Goal: Task Accomplishment & Management: Complete application form

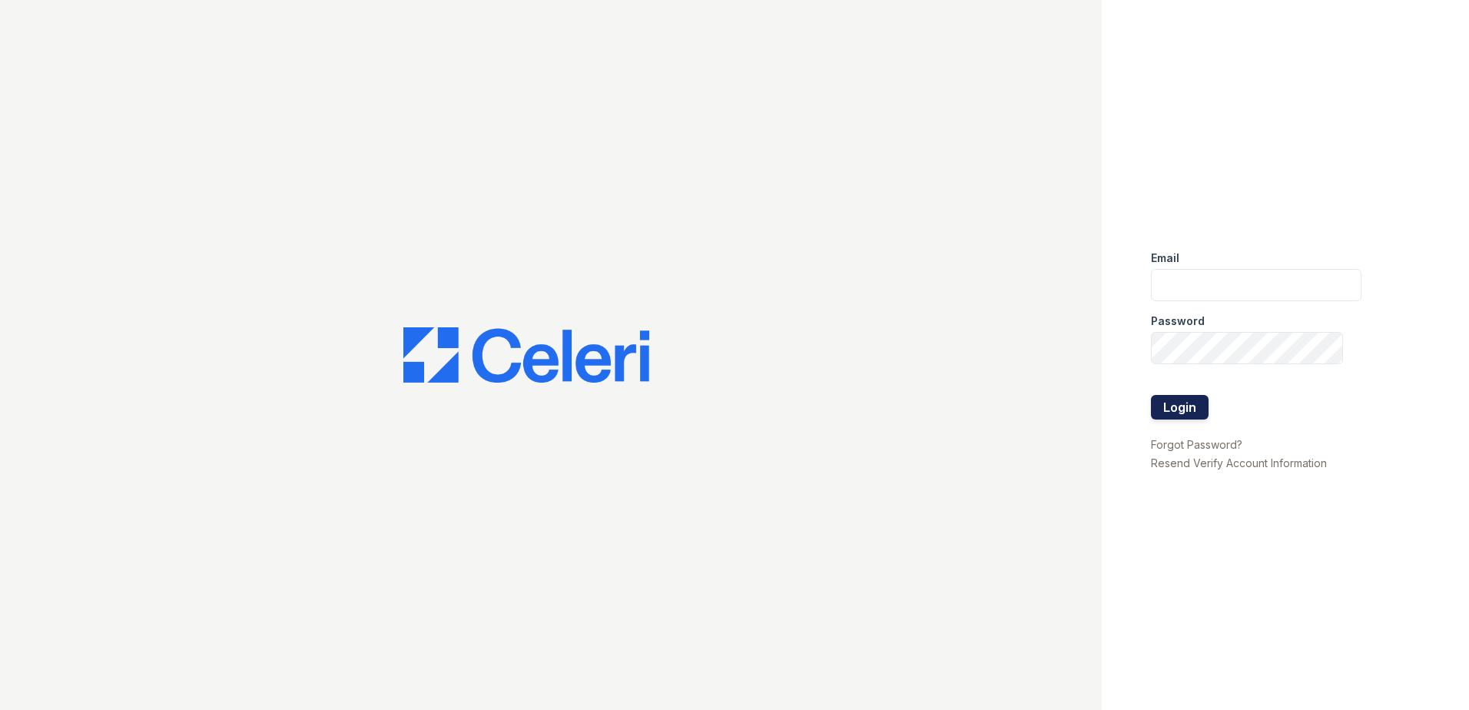
type input "[EMAIL_ADDRESS][DOMAIN_NAME]"
click at [1201, 411] on button "Login" at bounding box center [1180, 407] width 58 height 25
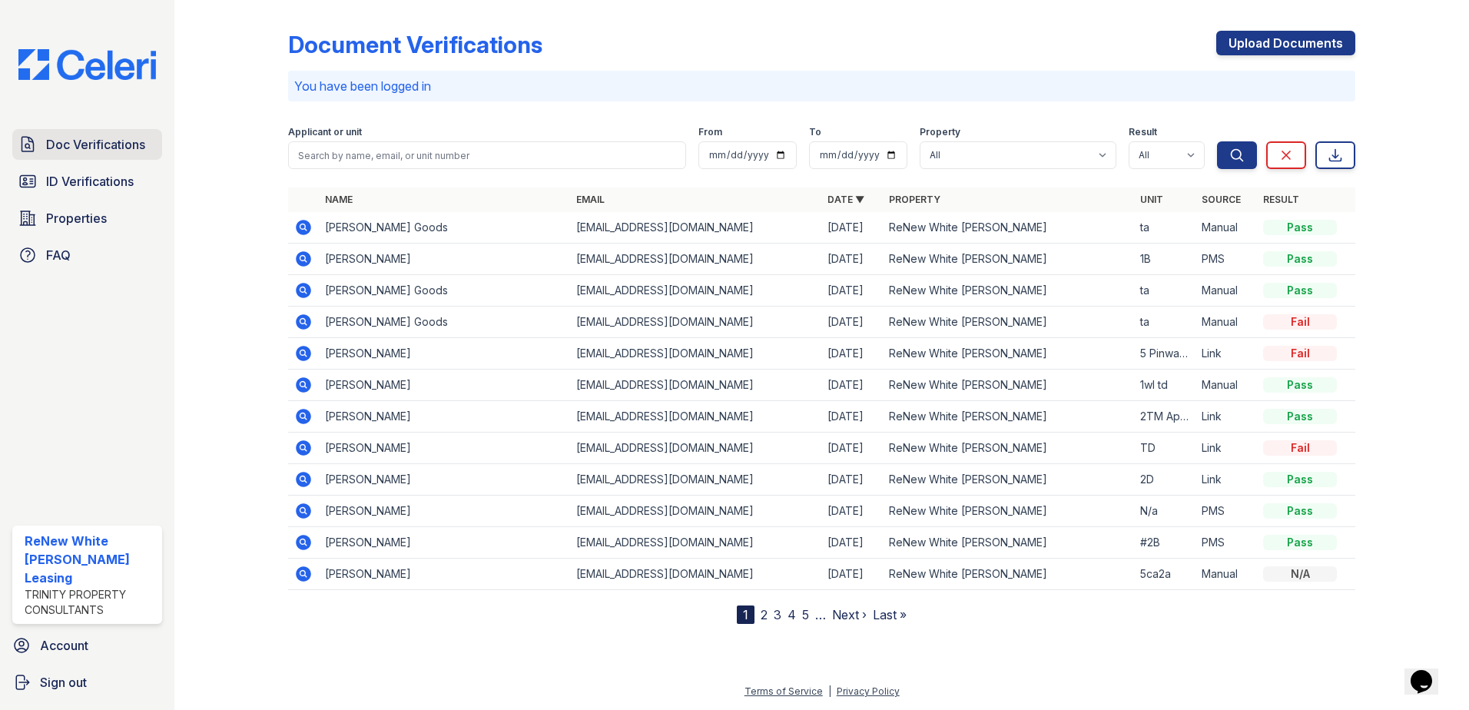
click at [121, 139] on span "Doc Verifications" at bounding box center [95, 144] width 99 height 18
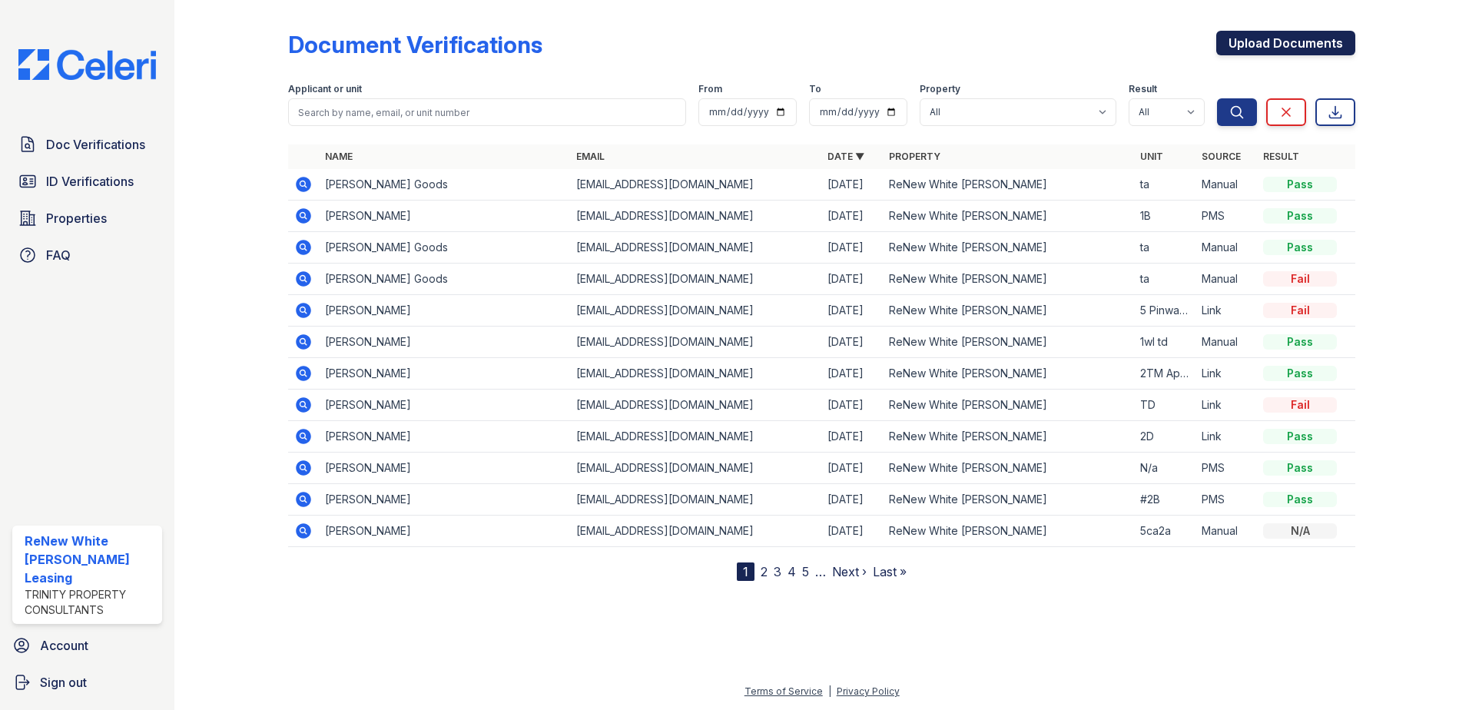
click at [1287, 46] on link "Upload Documents" at bounding box center [1285, 43] width 139 height 25
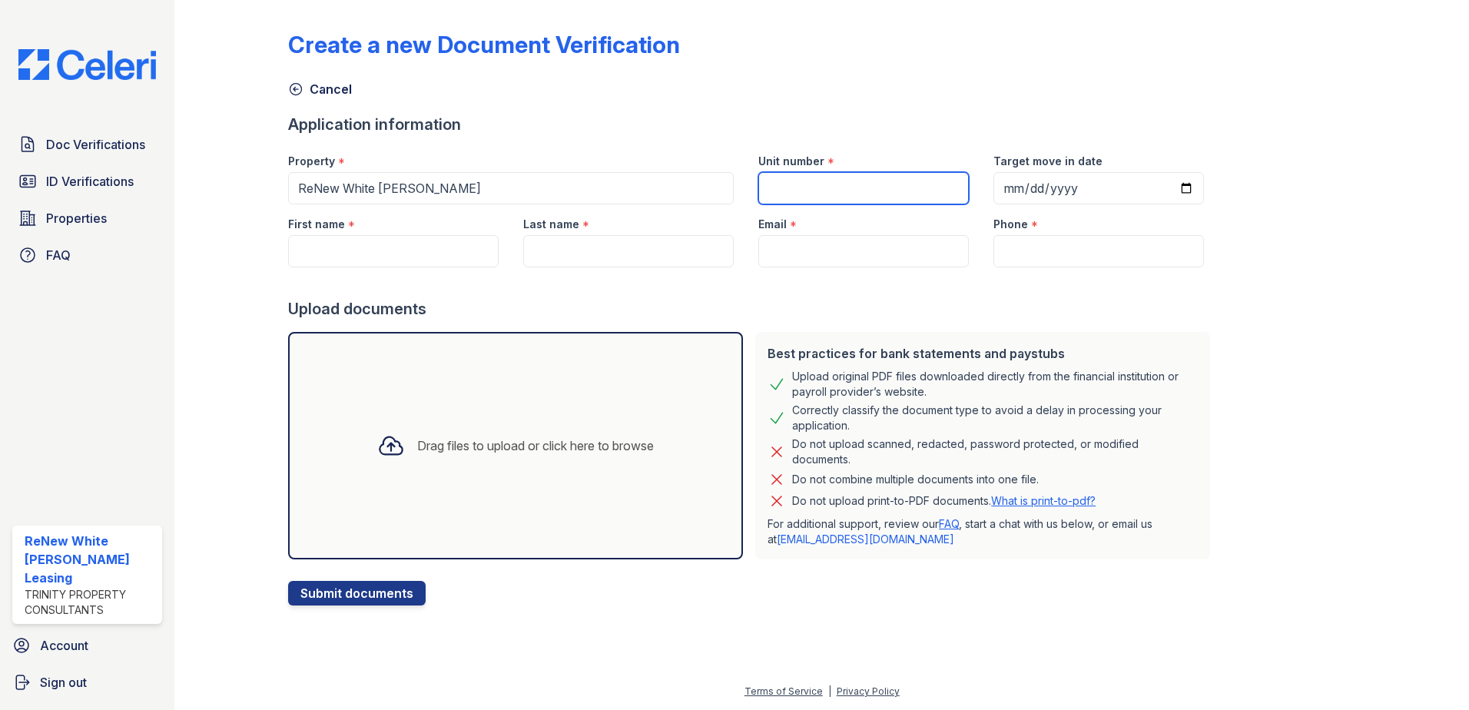
click at [921, 180] on input "Unit number" at bounding box center [863, 188] width 210 height 32
type input "4DH-TD"
click at [445, 258] on input "First name" at bounding box center [393, 251] width 210 height 32
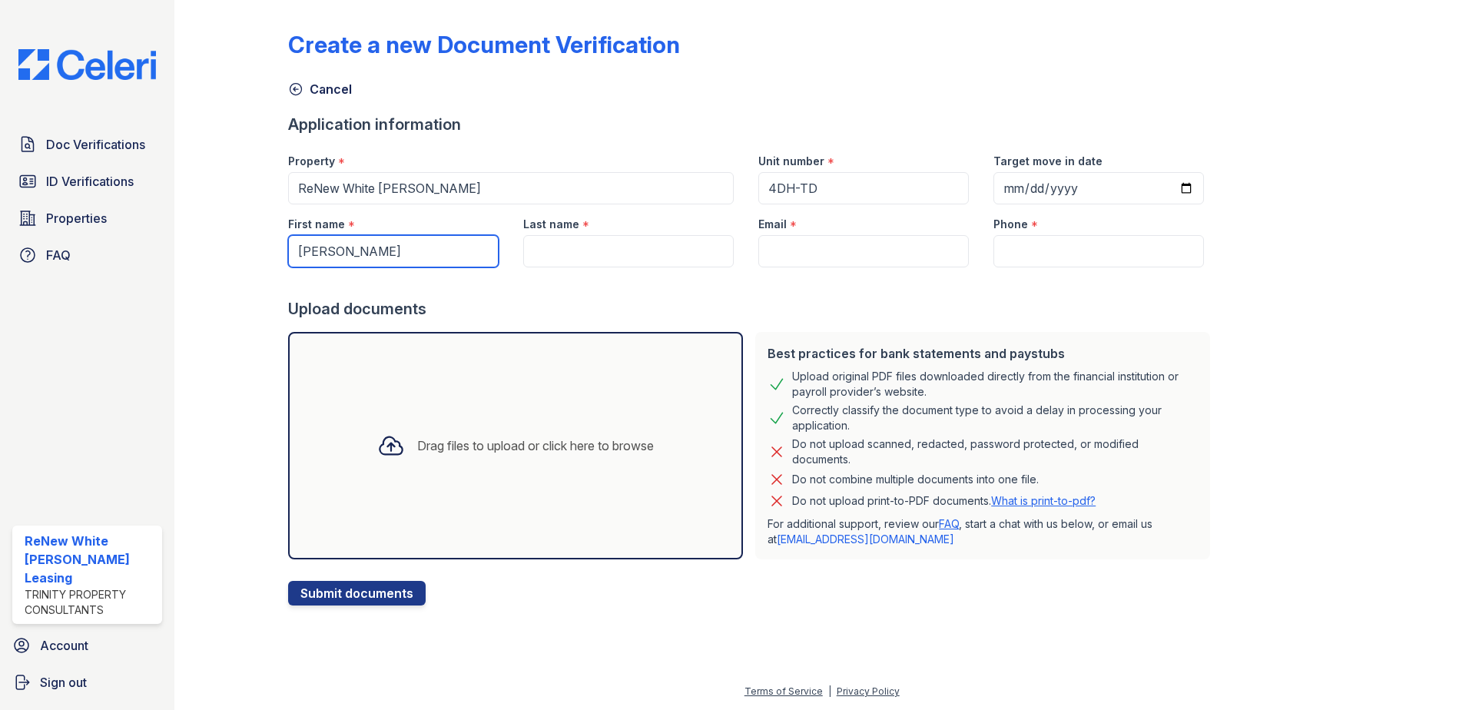
type input "[PERSON_NAME]"
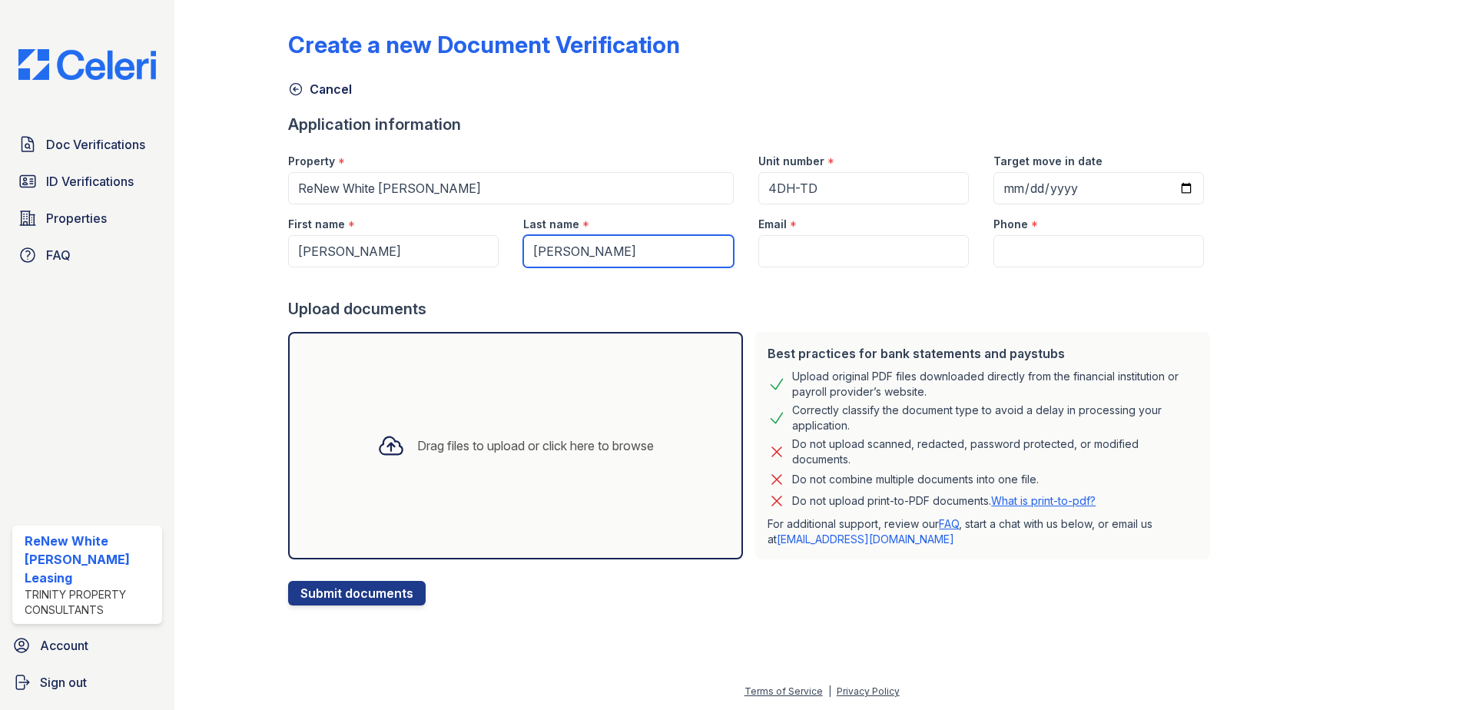
type input "[PERSON_NAME]"
paste input "[EMAIL_ADDRESS][DOMAIN_NAME]"
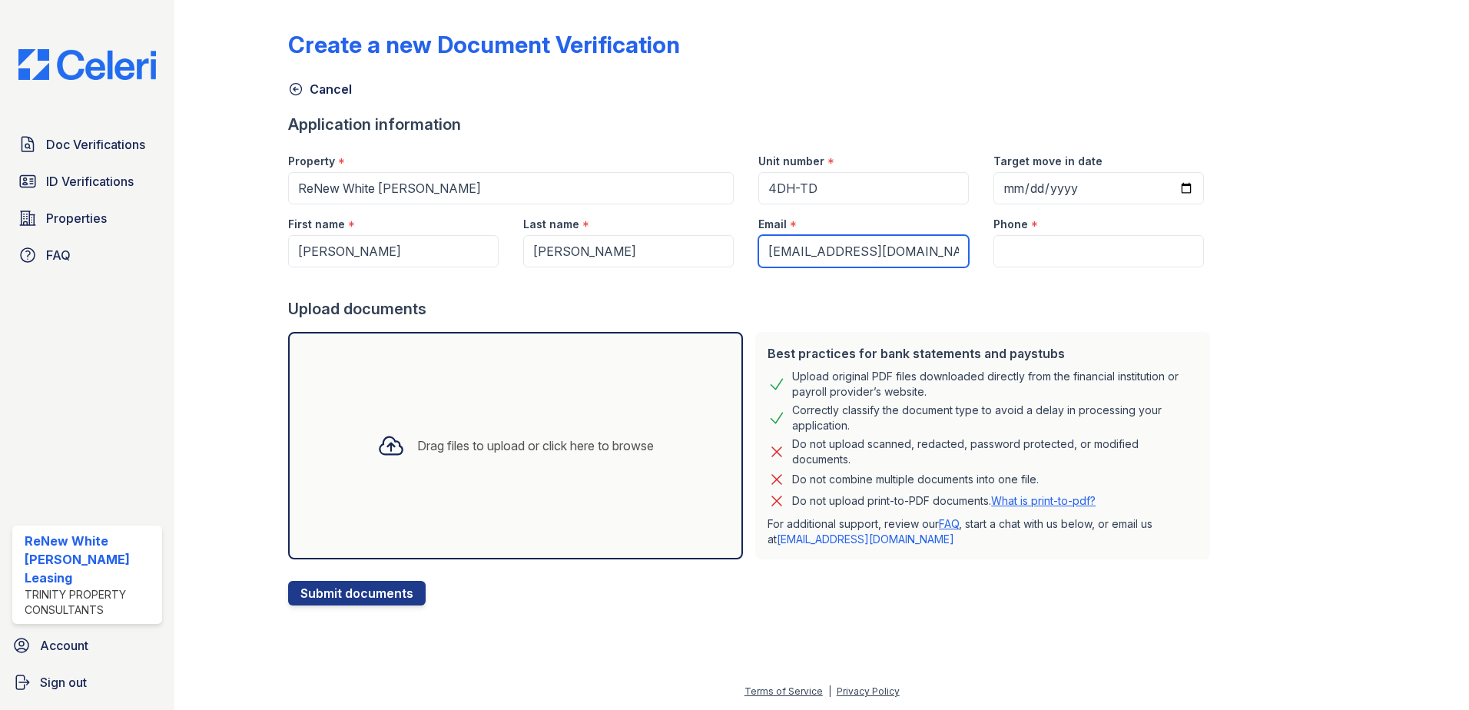
type input "[EMAIL_ADDRESS][DOMAIN_NAME]"
click at [1086, 245] on input "Phone" at bounding box center [1098, 251] width 210 height 32
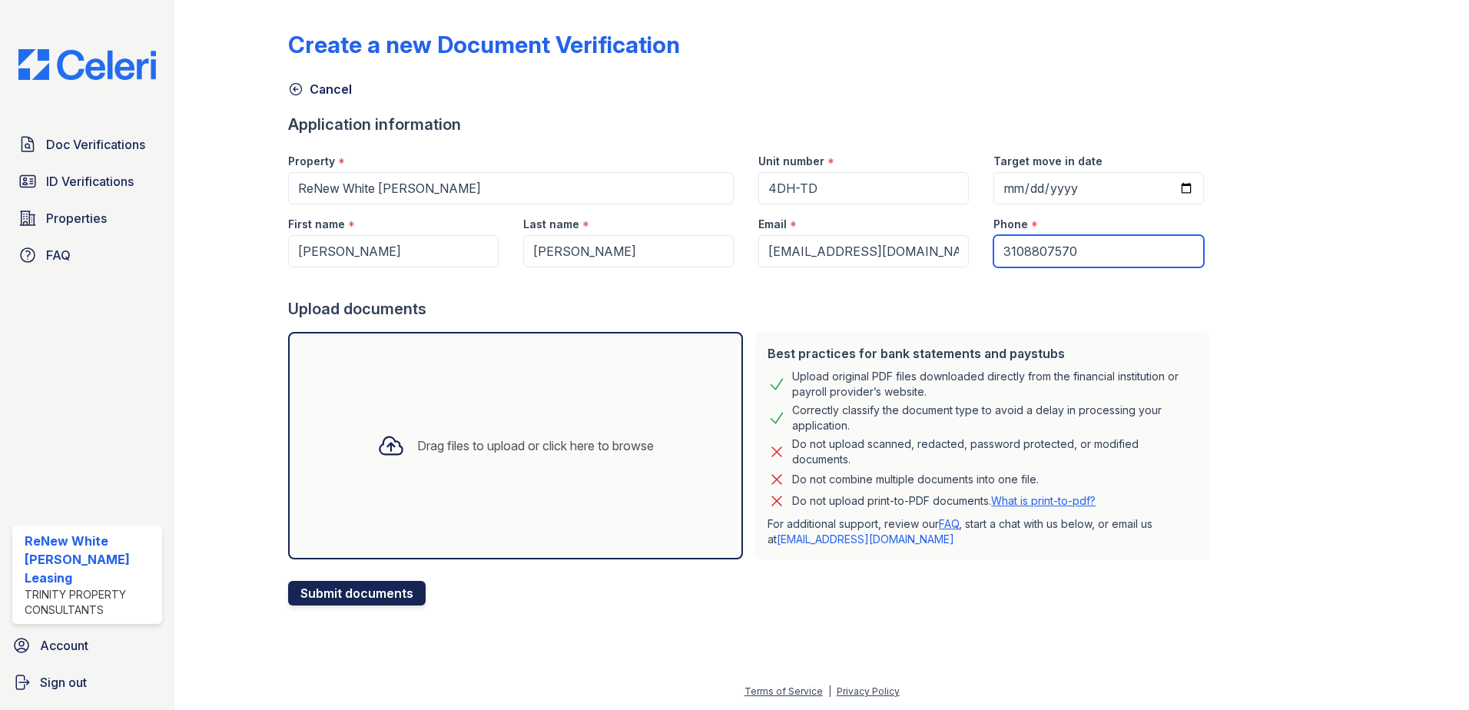
type input "3108807570"
drag, startPoint x: 366, startPoint y: 599, endPoint x: 711, endPoint y: 480, distance: 364.9
click at [817, 606] on div "Create a new Document Verification Cancel Application information Property * Re…" at bounding box center [821, 315] width 1245 height 630
click at [607, 421] on div "Drag files to upload or click here to browse" at bounding box center [515, 445] width 301 height 52
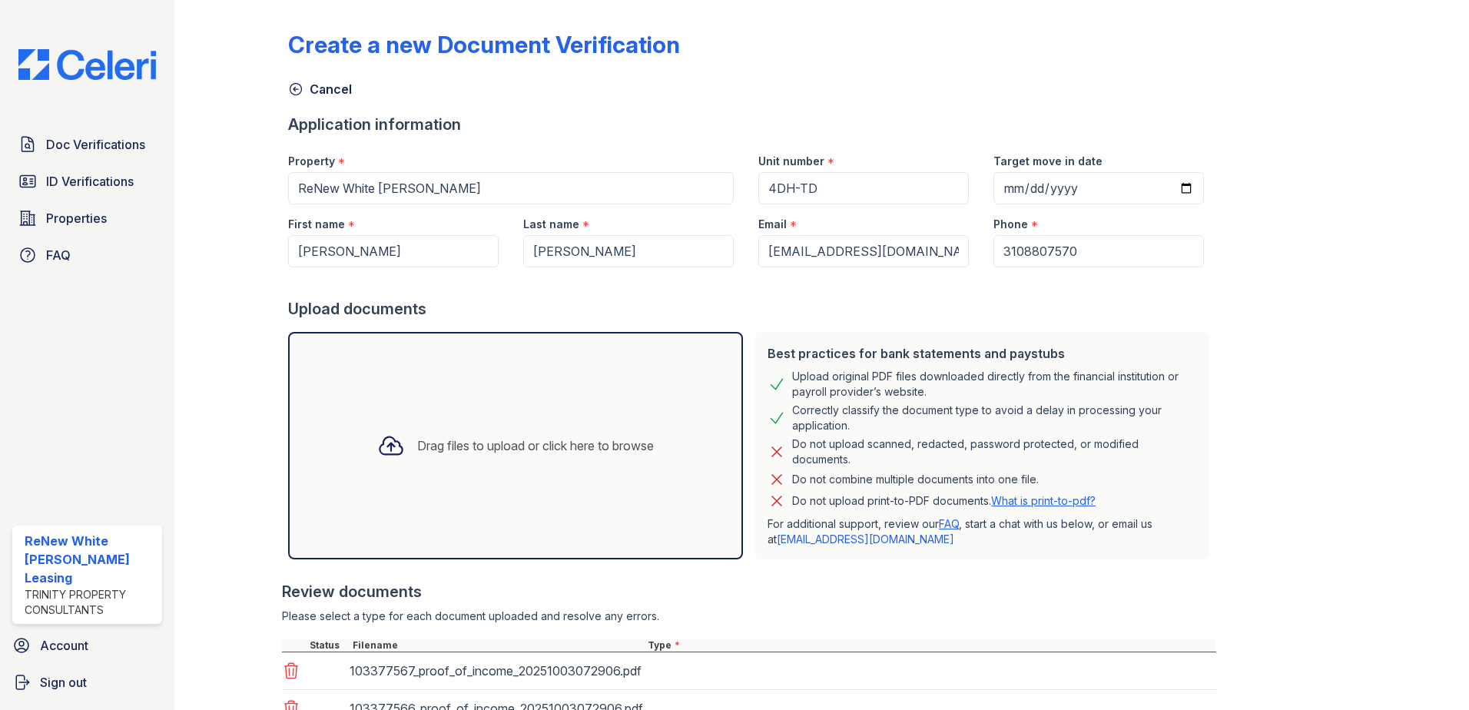
scroll to position [200, 0]
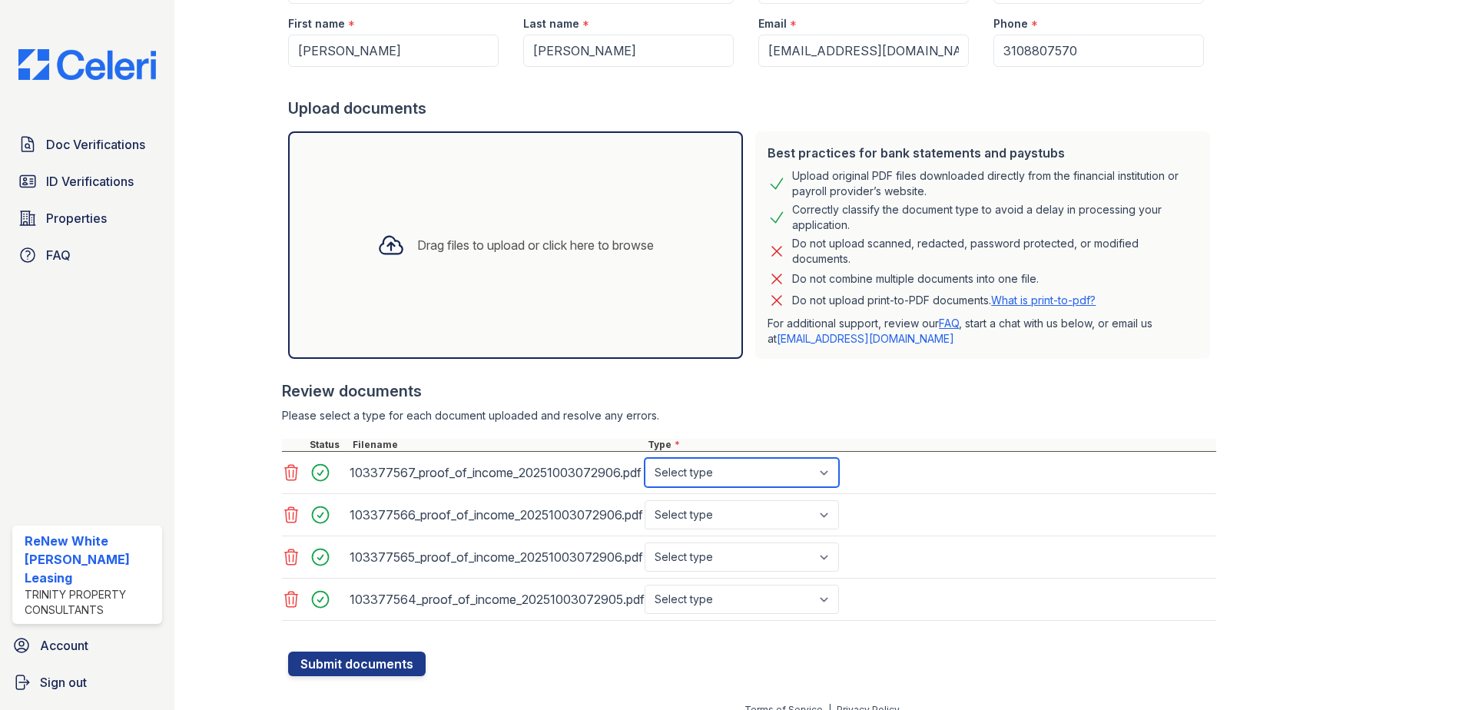
click at [770, 475] on select "Select type Paystub Bank Statement Offer Letter Tax Documents Benefit Award Let…" at bounding box center [741, 472] width 194 height 29
select select "paystub"
click at [644, 458] on select "Select type Paystub Bank Statement Offer Letter Tax Documents Benefit Award Let…" at bounding box center [741, 472] width 194 height 29
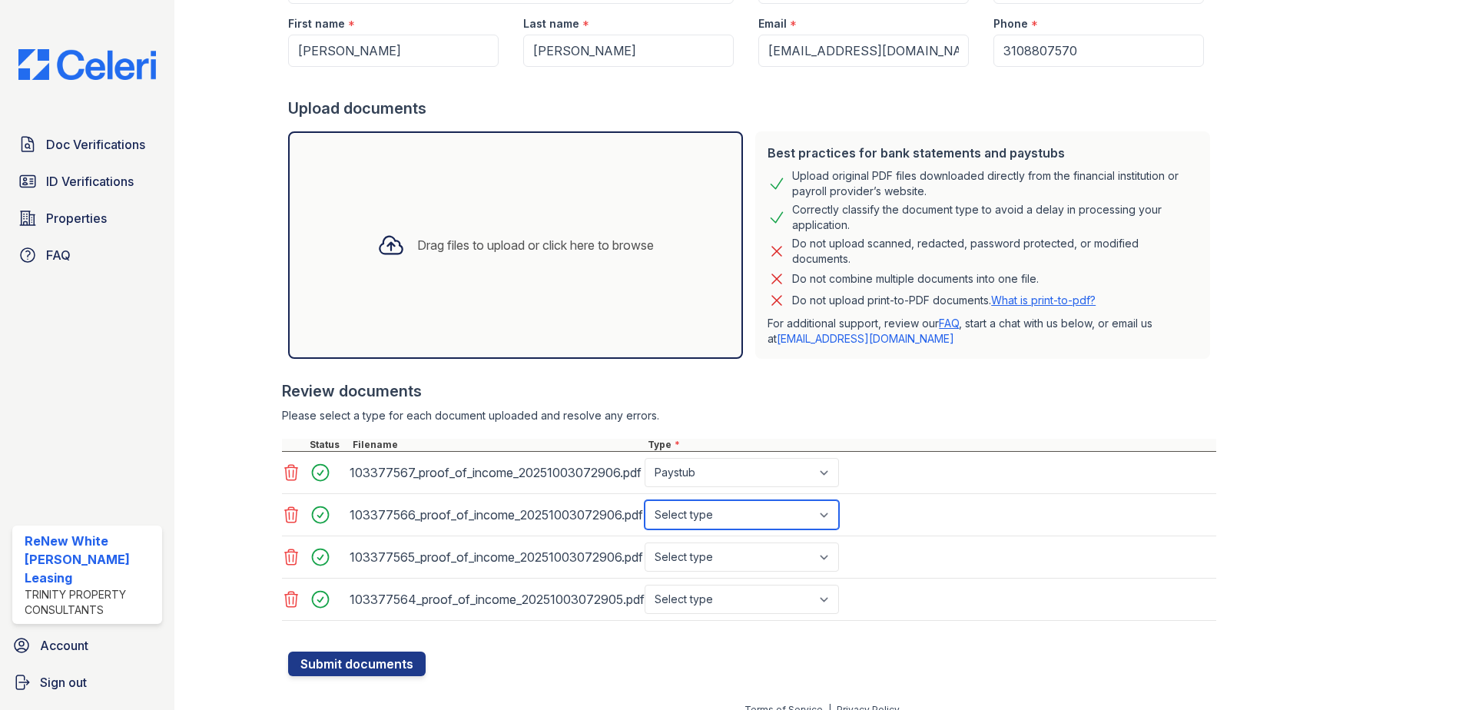
click at [754, 505] on select "Select type Paystub Bank Statement Offer Letter Tax Documents Benefit Award Let…" at bounding box center [741, 514] width 194 height 29
select select "paystub"
click at [644, 500] on select "Select type Paystub Bank Statement Offer Letter Tax Documents Benefit Award Let…" at bounding box center [741, 514] width 194 height 29
click at [746, 551] on select "Select type Paystub Bank Statement Offer Letter Tax Documents Benefit Award Let…" at bounding box center [741, 556] width 194 height 29
select select "paystub"
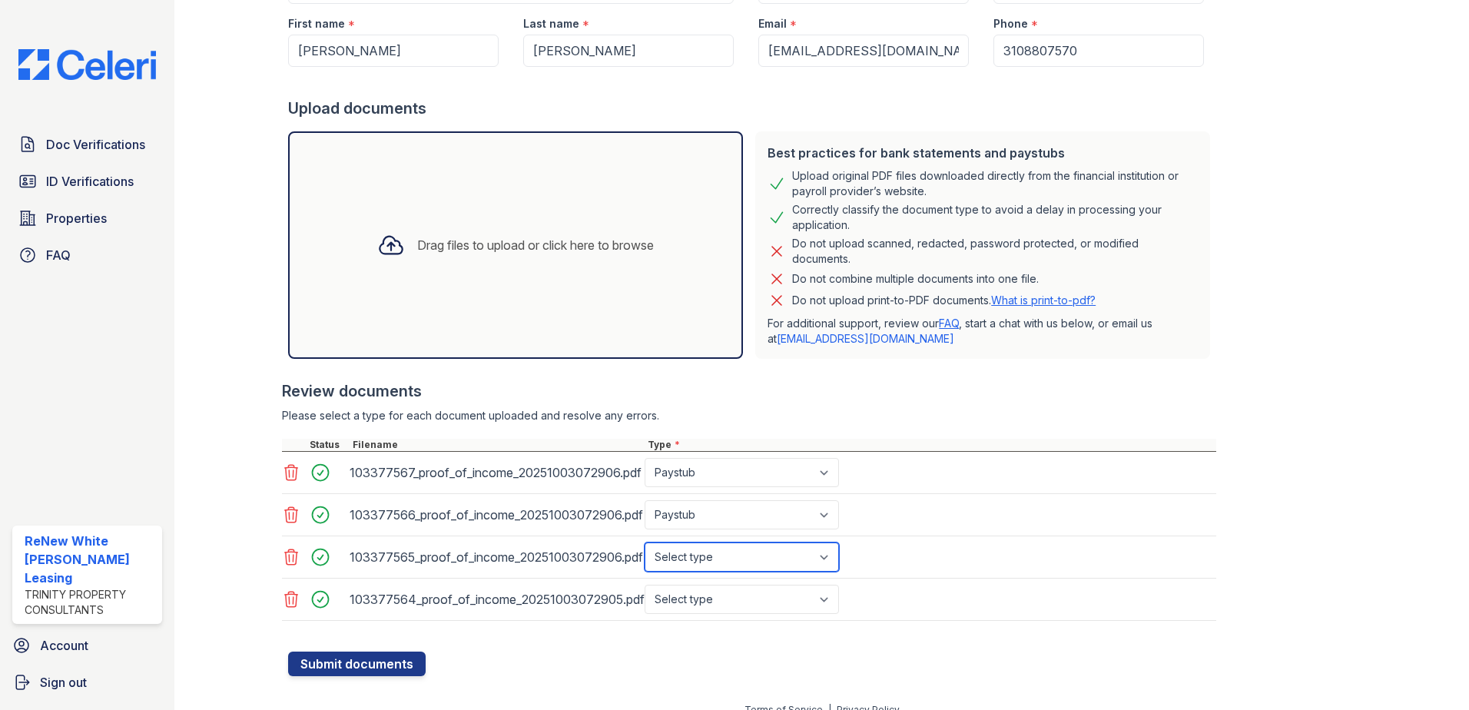
click at [644, 542] on select "Select type Paystub Bank Statement Offer Letter Tax Documents Benefit Award Let…" at bounding box center [741, 556] width 194 height 29
click at [741, 595] on select "Select type Paystub Bank Statement Offer Letter Tax Documents Benefit Award Let…" at bounding box center [741, 599] width 194 height 29
select select "paystub"
click at [644, 585] on select "Select type Paystub Bank Statement Offer Letter Tax Documents Benefit Award Let…" at bounding box center [741, 599] width 194 height 29
click at [562, 641] on div at bounding box center [752, 643] width 928 height 15
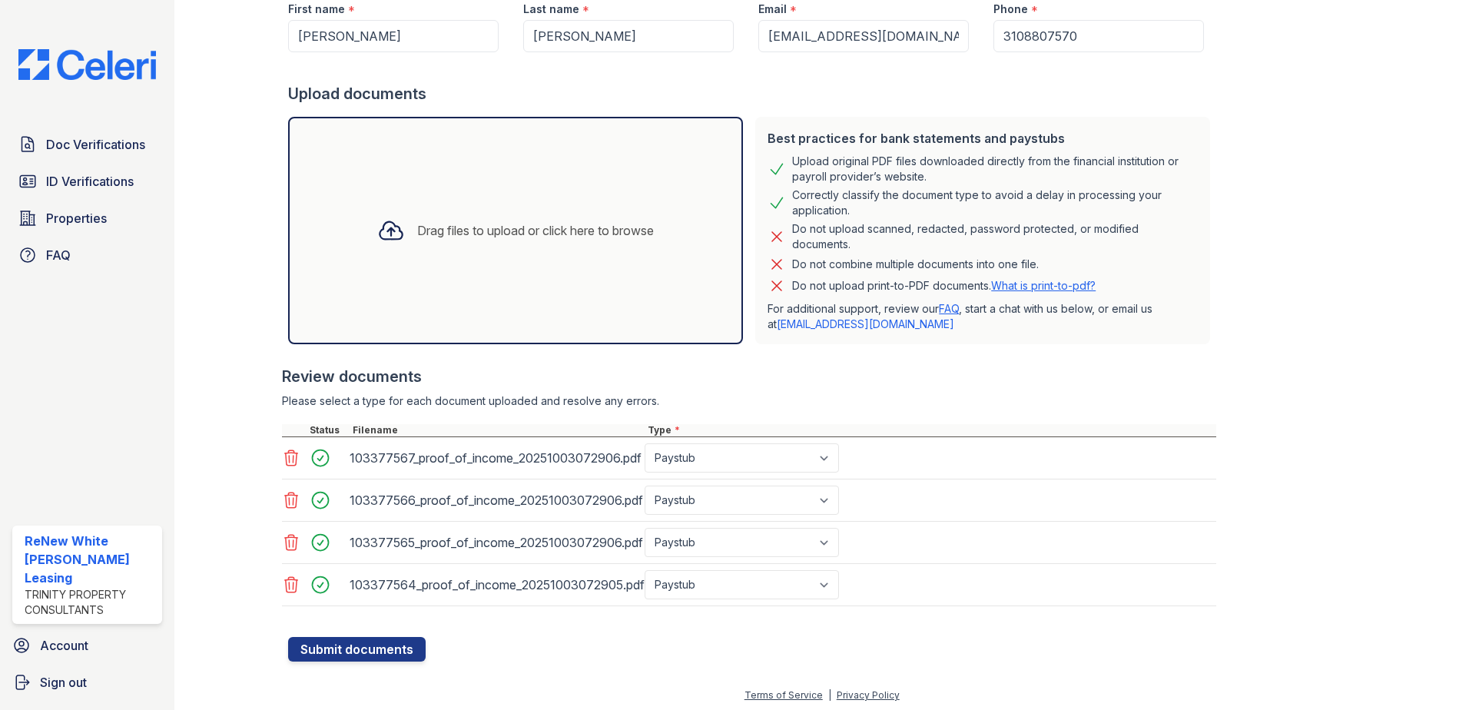
scroll to position [219, 0]
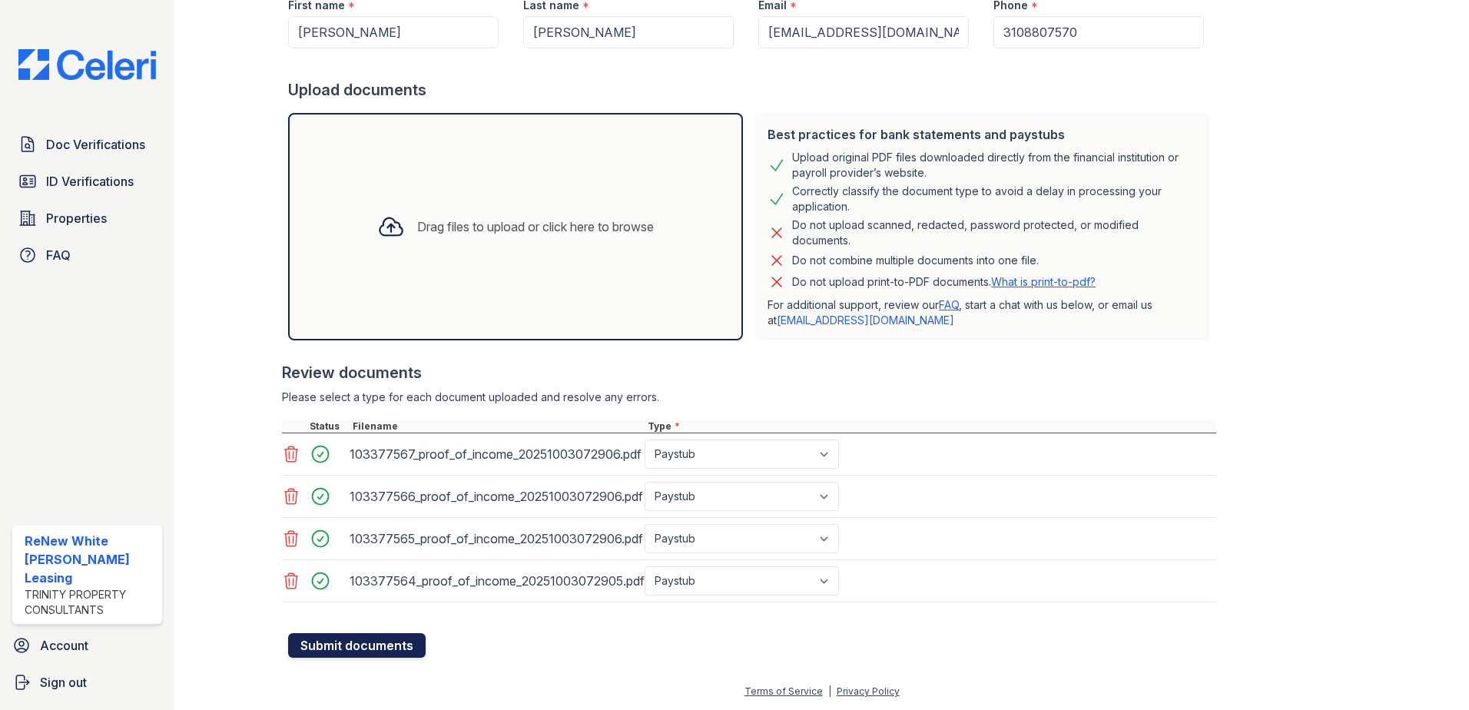
click at [390, 648] on button "Submit documents" at bounding box center [356, 645] width 137 height 25
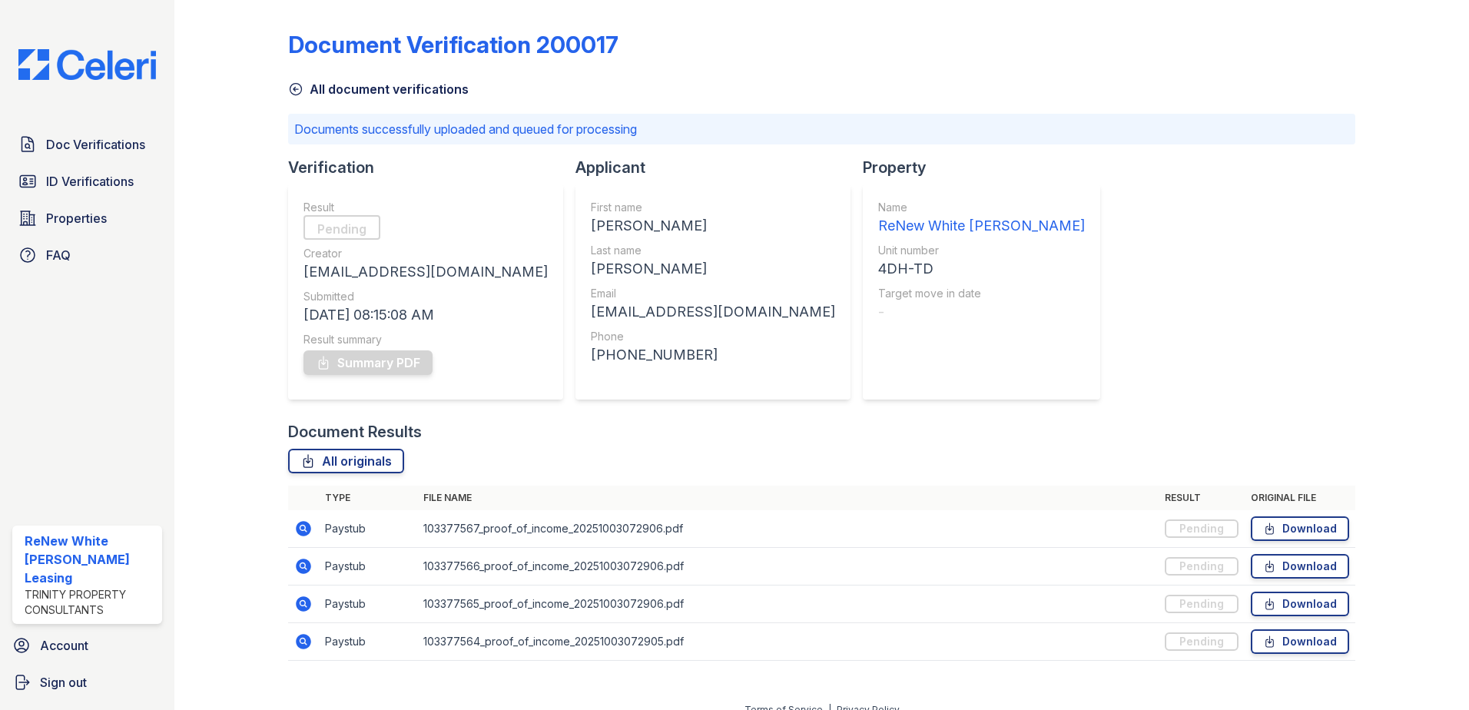
click at [306, 89] on link "All document verifications" at bounding box center [378, 89] width 181 height 18
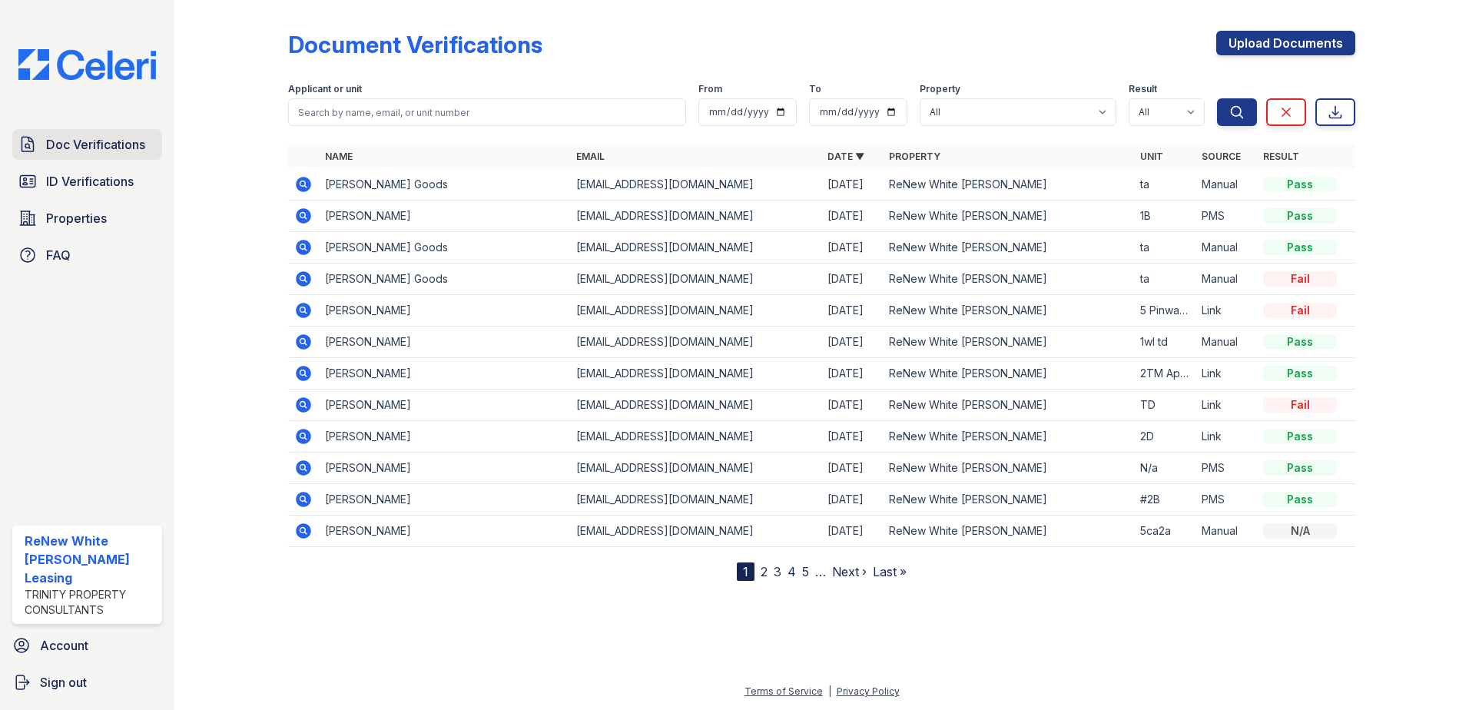
click at [116, 141] on span "Doc Verifications" at bounding box center [95, 144] width 99 height 18
click at [94, 140] on span "Doc Verifications" at bounding box center [95, 144] width 99 height 18
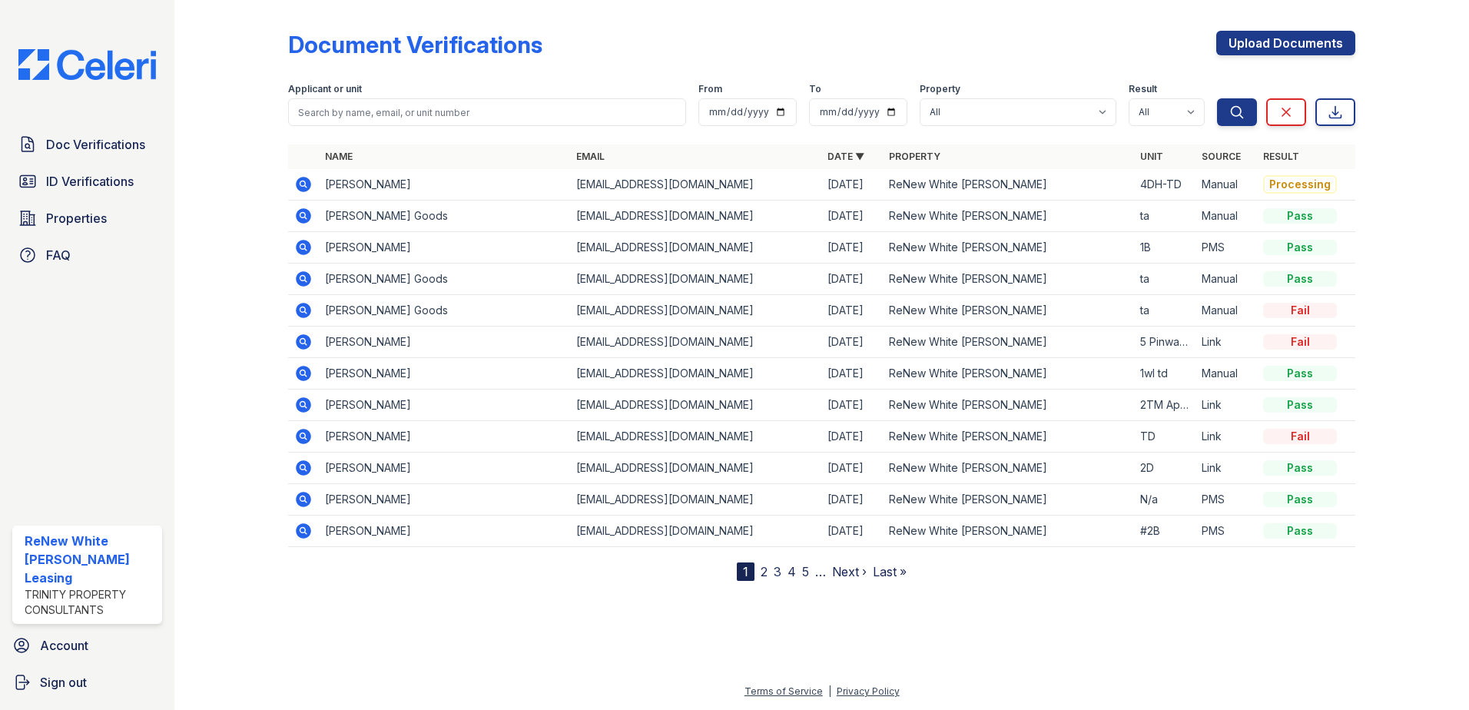
click at [94, 140] on span "Doc Verifications" at bounding box center [95, 144] width 99 height 18
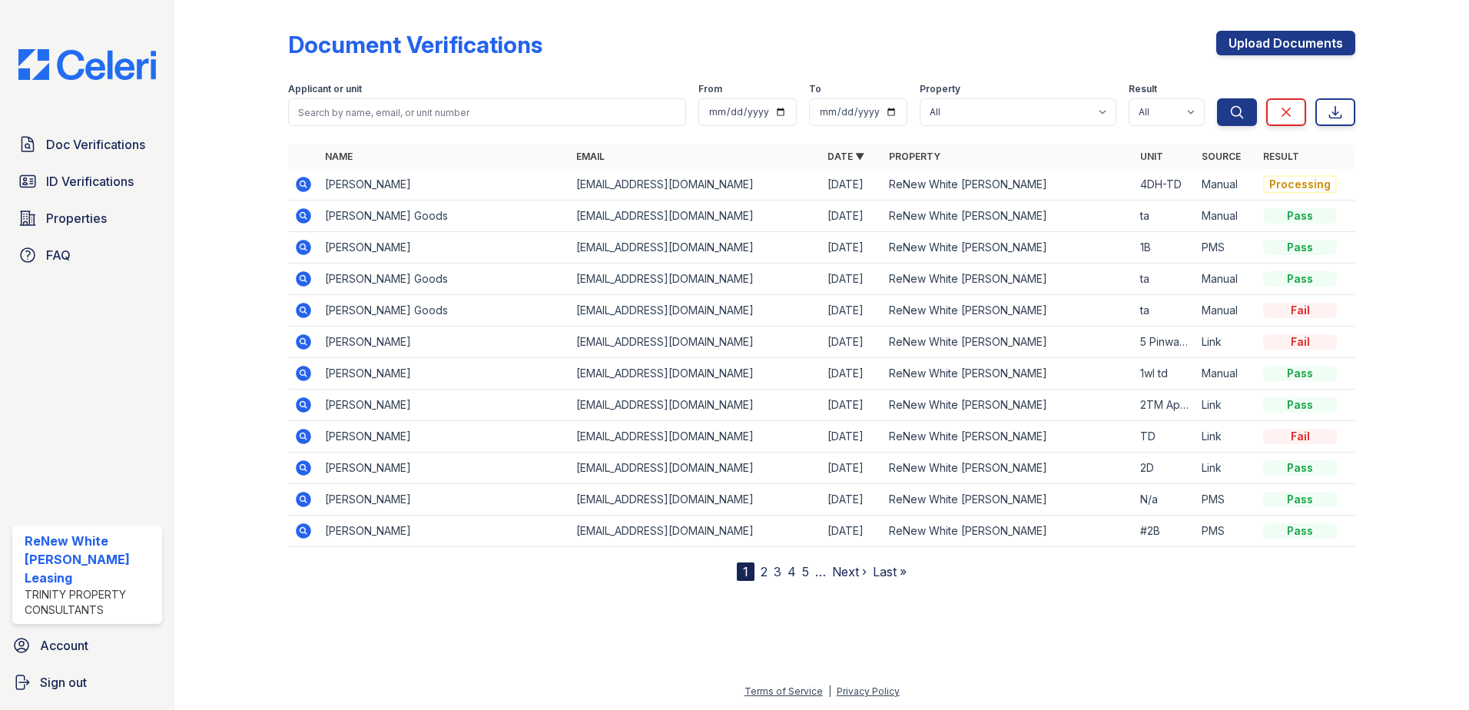
click at [94, 140] on span "Doc Verifications" at bounding box center [95, 144] width 99 height 18
click at [88, 149] on span "Doc Verifications" at bounding box center [95, 144] width 99 height 18
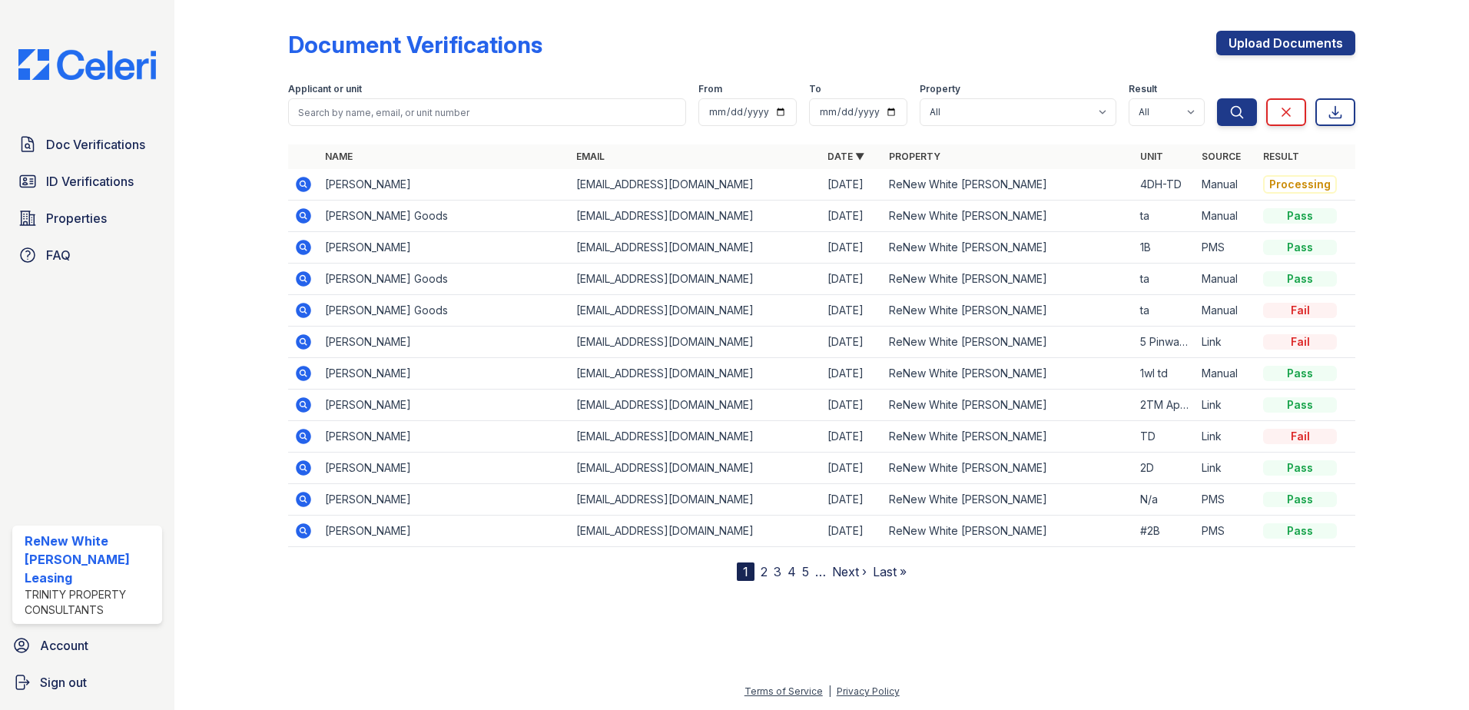
click at [88, 149] on span "Doc Verifications" at bounding box center [95, 144] width 99 height 18
click at [303, 180] on icon at bounding box center [303, 184] width 15 height 15
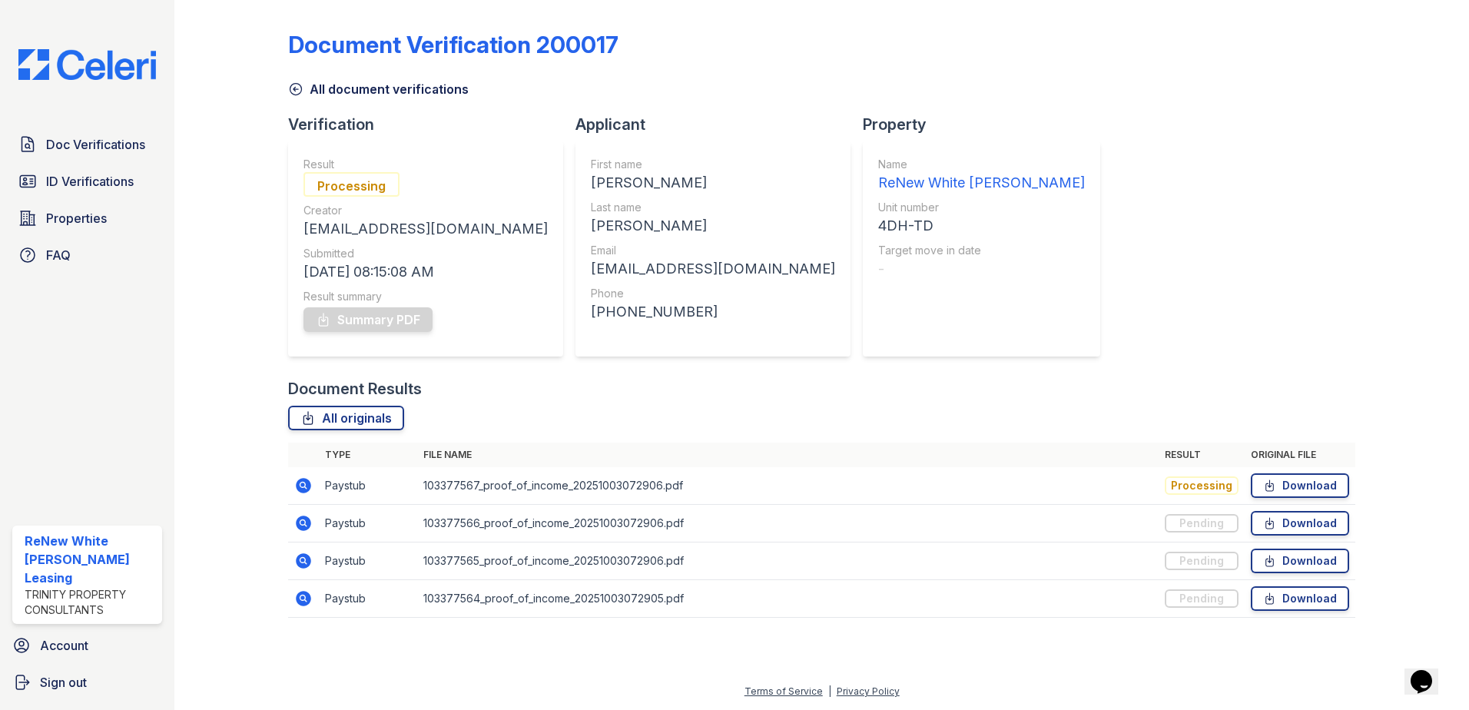
click at [380, 85] on link "All document verifications" at bounding box center [378, 89] width 181 height 18
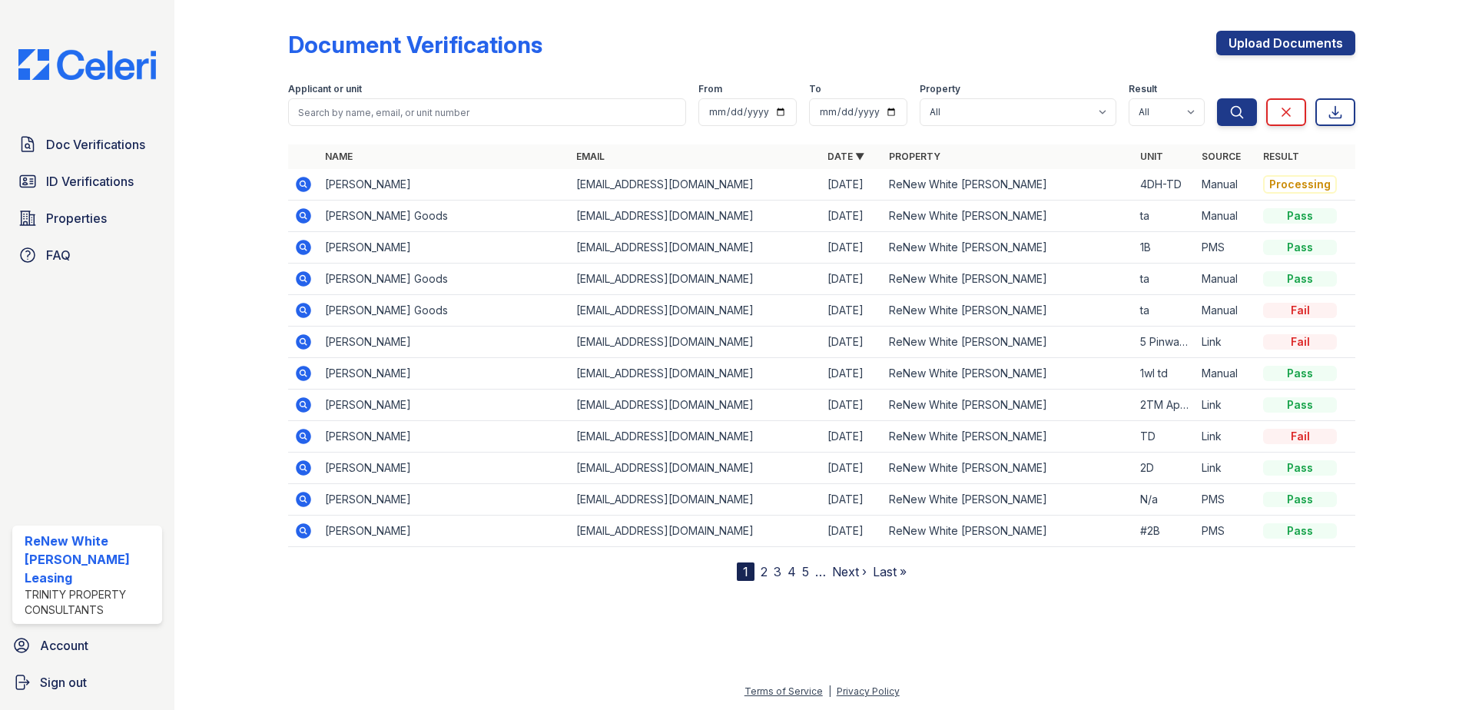
click at [302, 187] on icon at bounding box center [303, 184] width 15 height 15
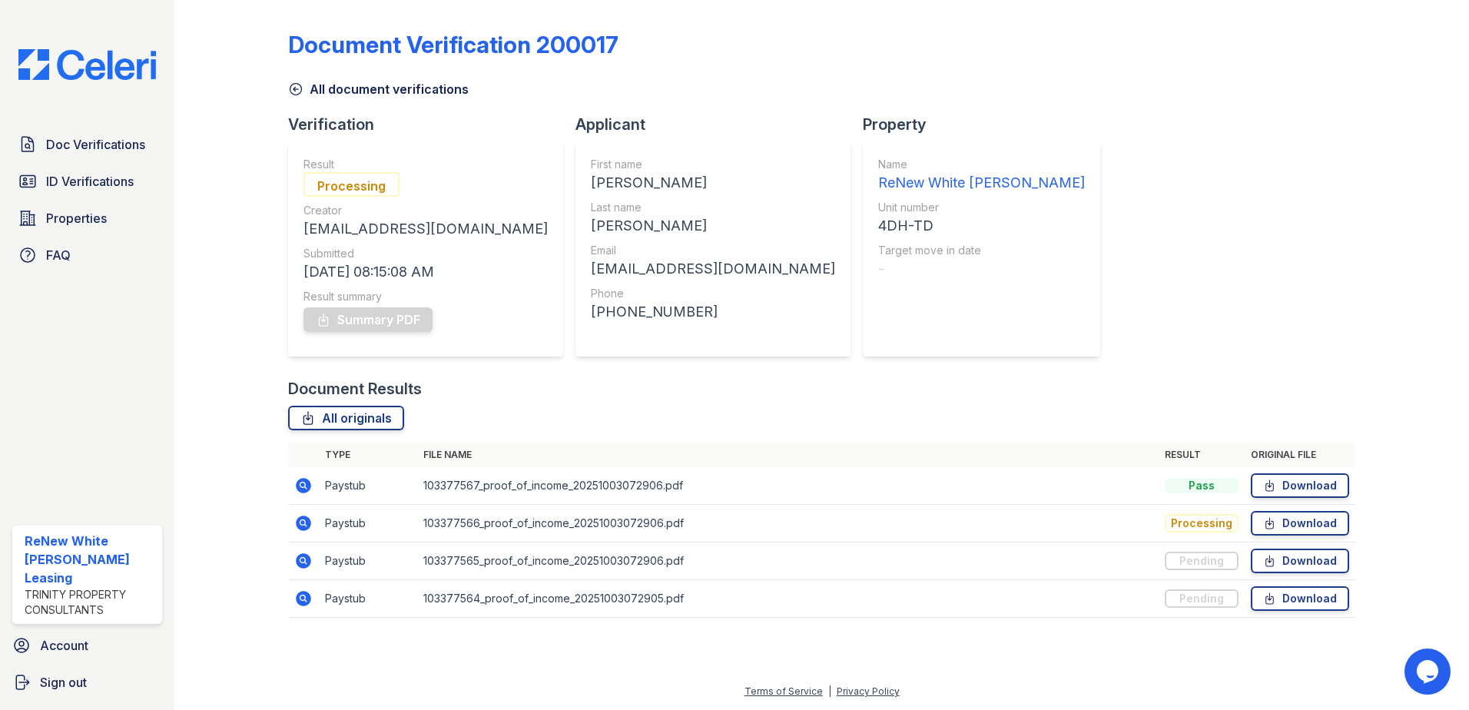
click at [305, 485] on icon at bounding box center [303, 485] width 18 height 18
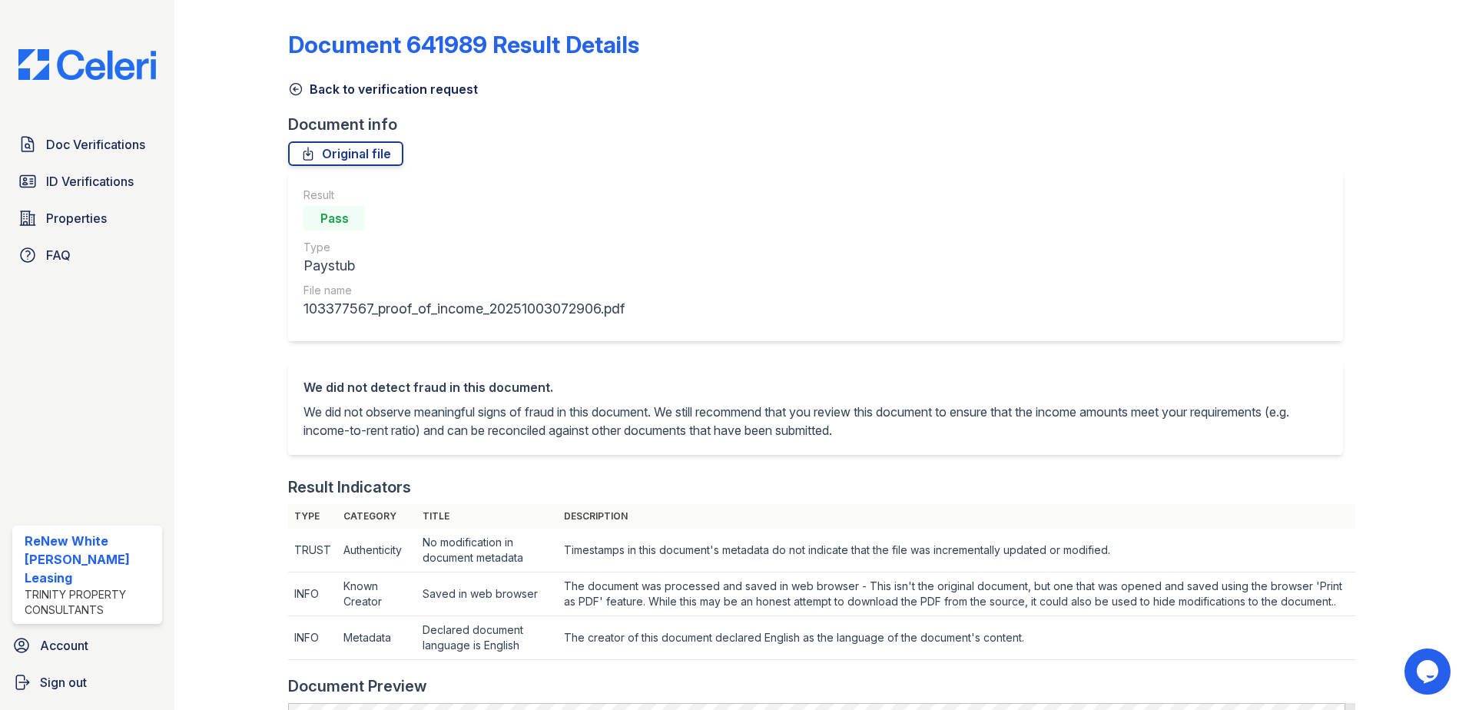
click at [334, 80] on link "Back to verification request" at bounding box center [383, 89] width 190 height 18
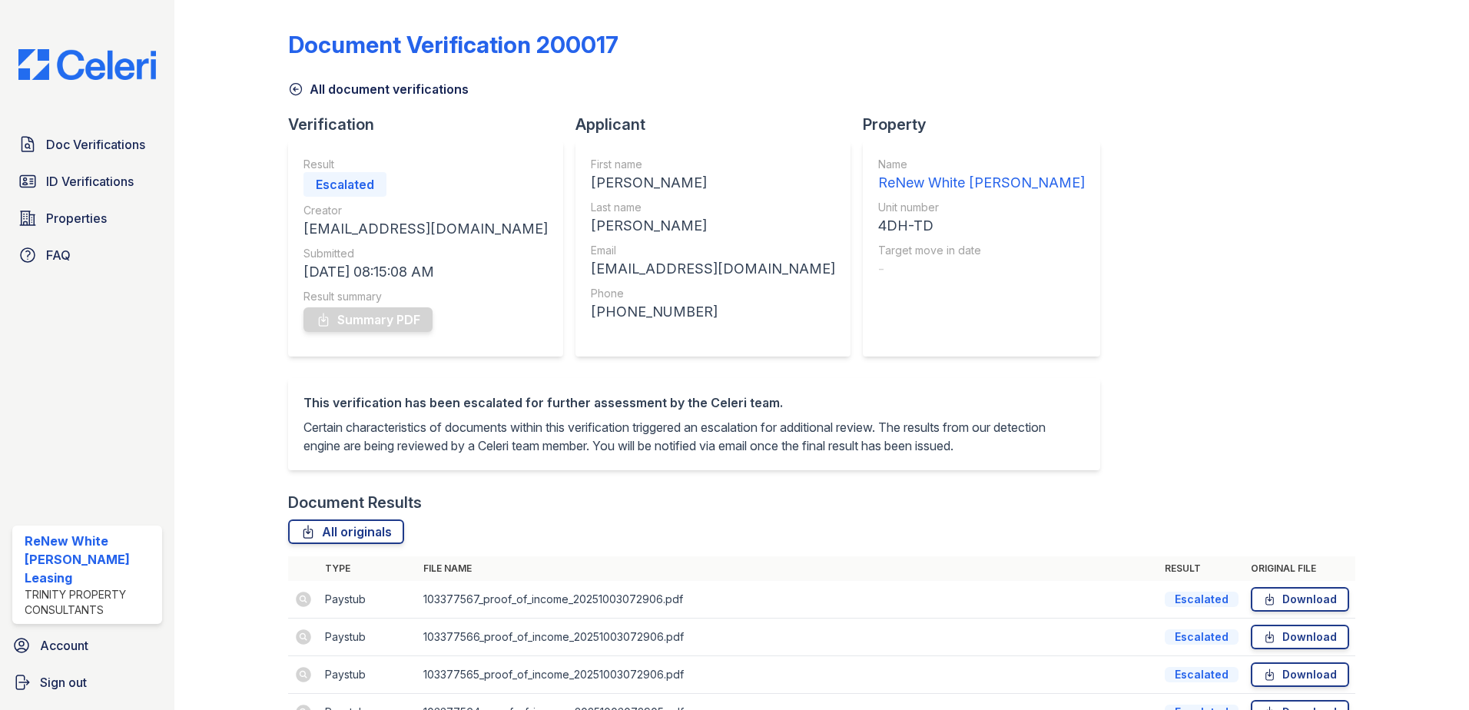
click at [345, 91] on link "All document verifications" at bounding box center [378, 89] width 181 height 18
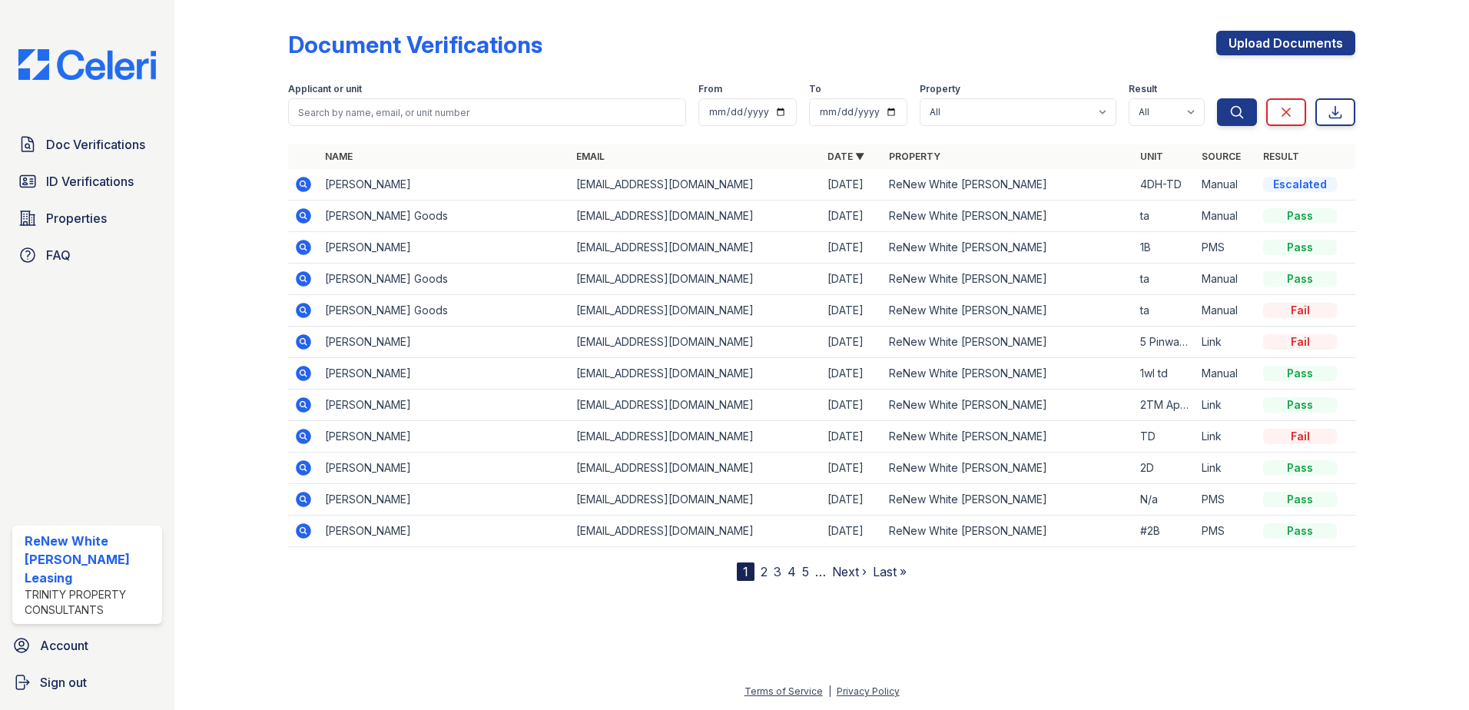
click at [303, 181] on icon at bounding box center [303, 184] width 18 height 18
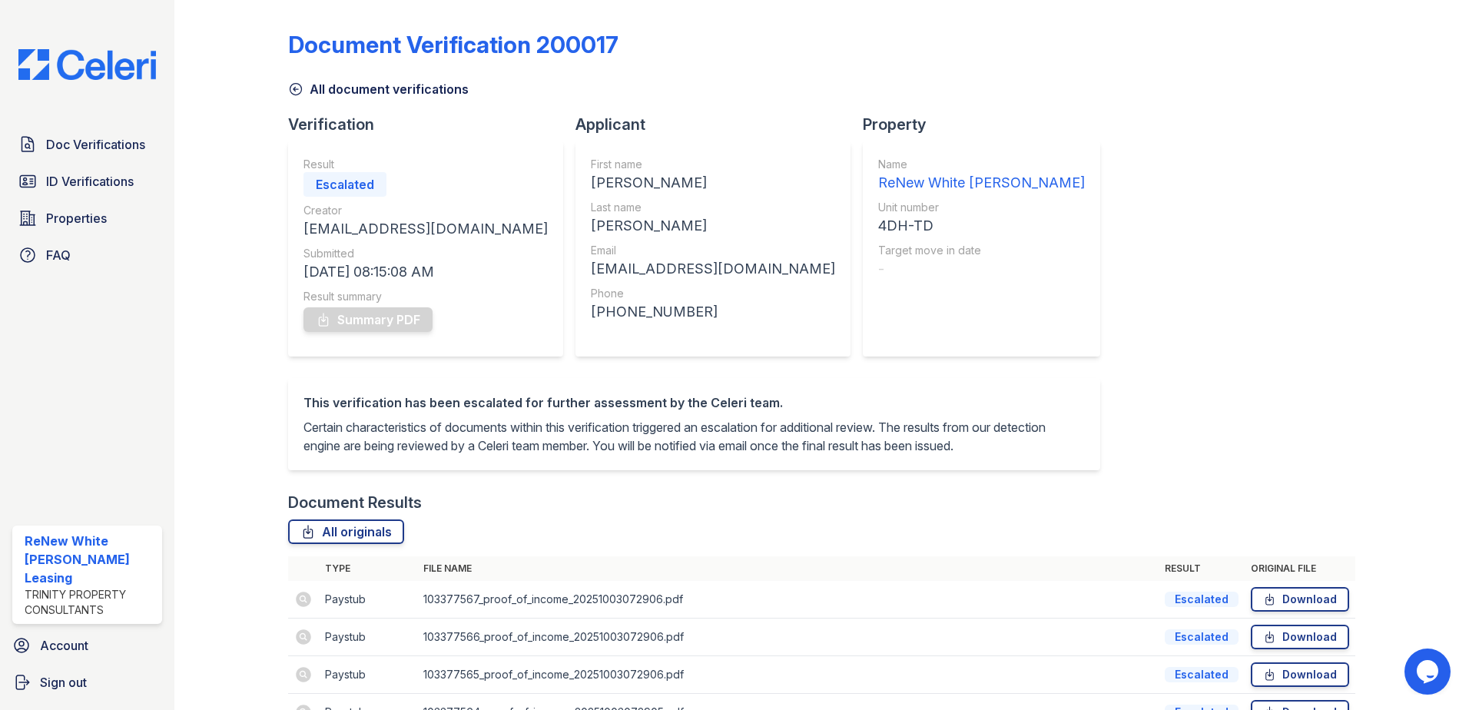
click at [403, 83] on link "All document verifications" at bounding box center [378, 89] width 181 height 18
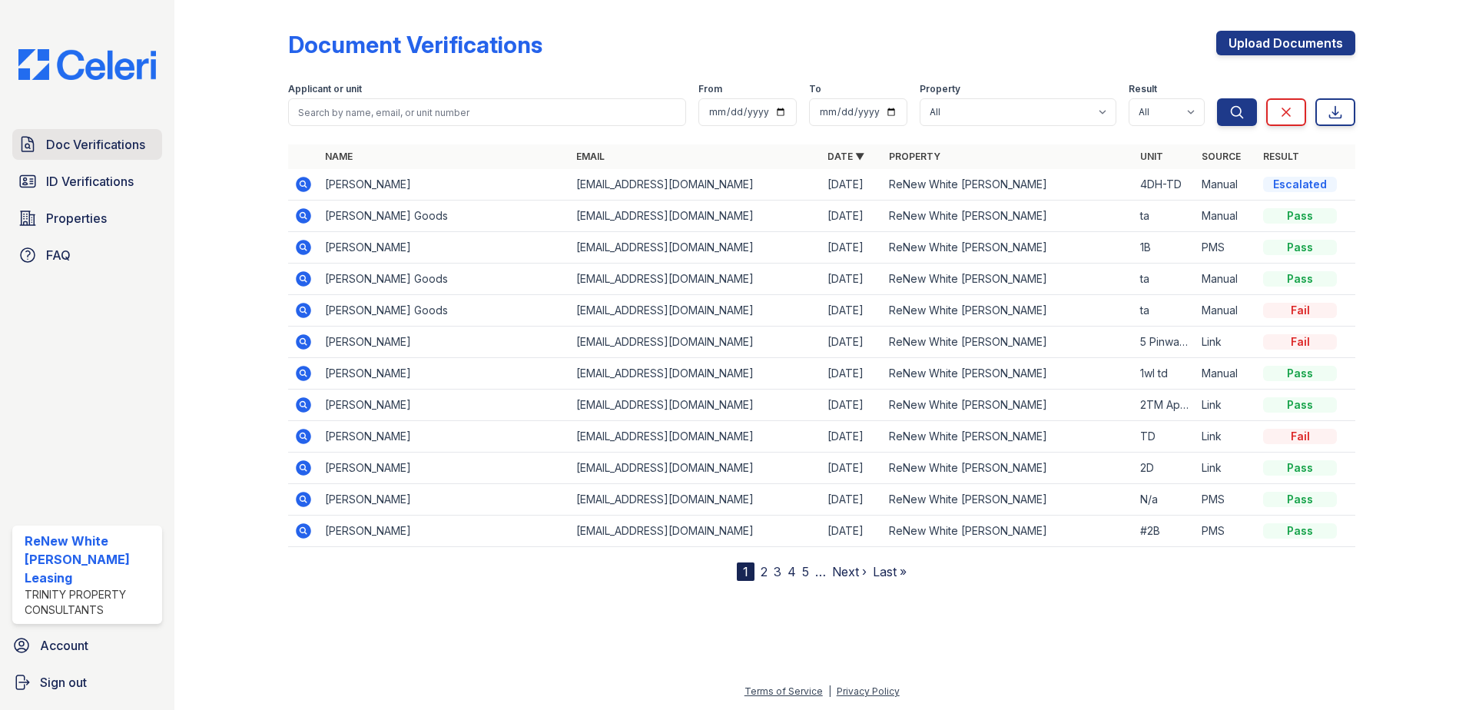
click at [78, 154] on link "Doc Verifications" at bounding box center [87, 144] width 150 height 31
click at [301, 187] on icon at bounding box center [303, 184] width 15 height 15
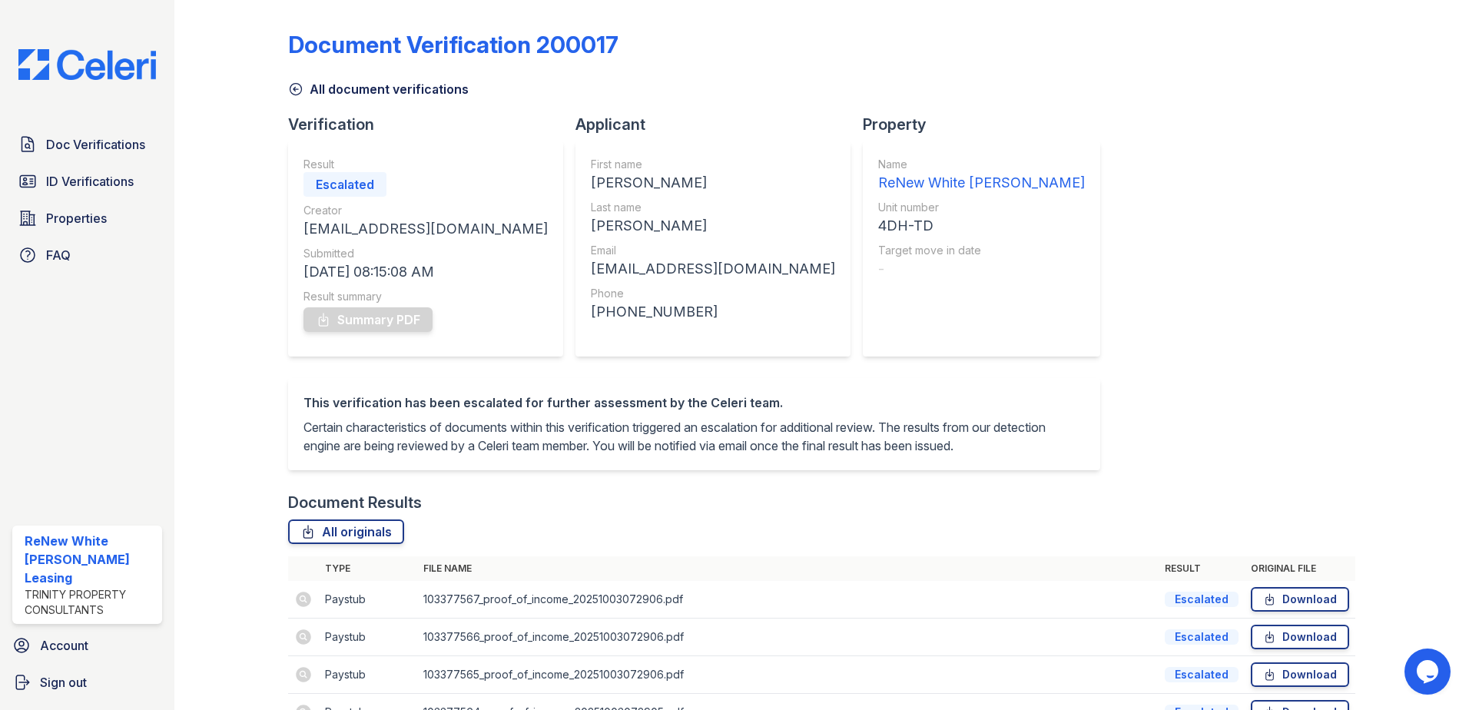
click at [298, 88] on icon at bounding box center [295, 88] width 15 height 15
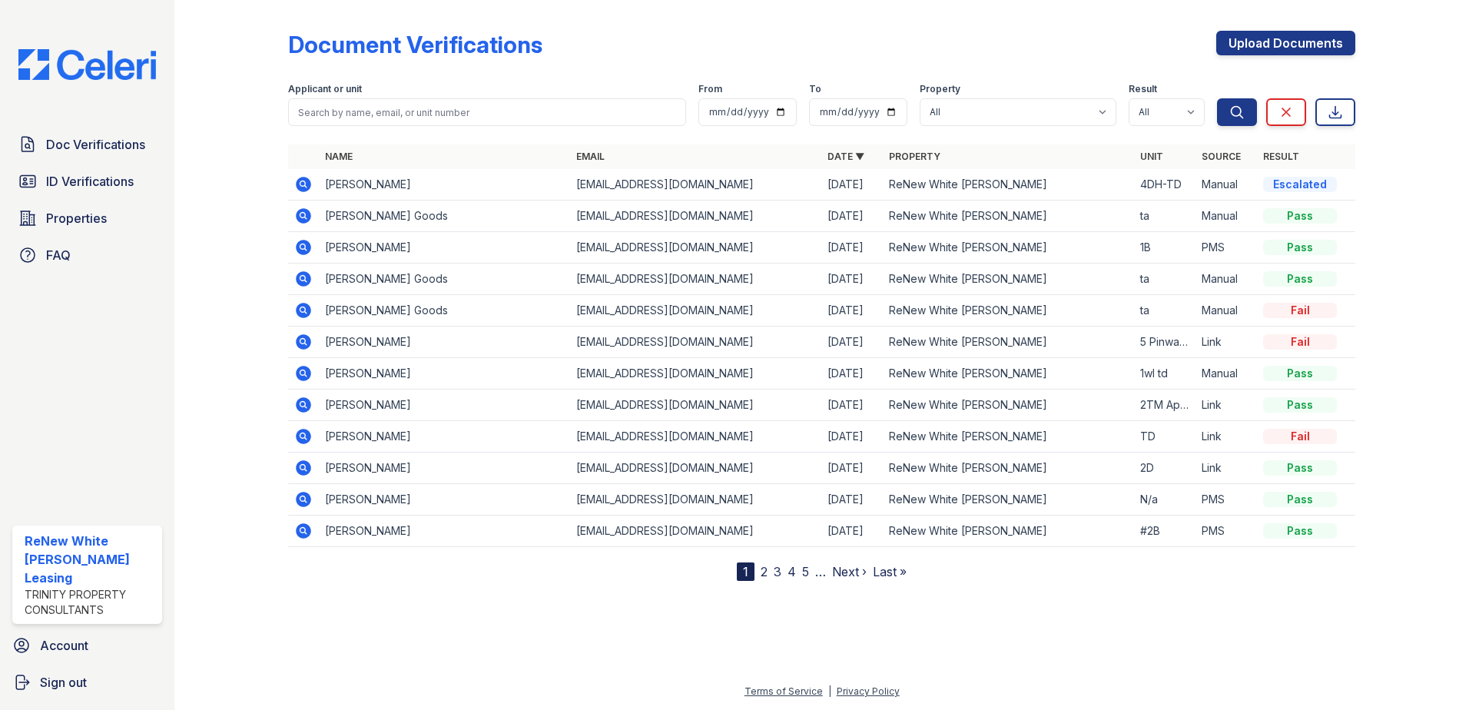
click at [303, 177] on icon at bounding box center [303, 184] width 15 height 15
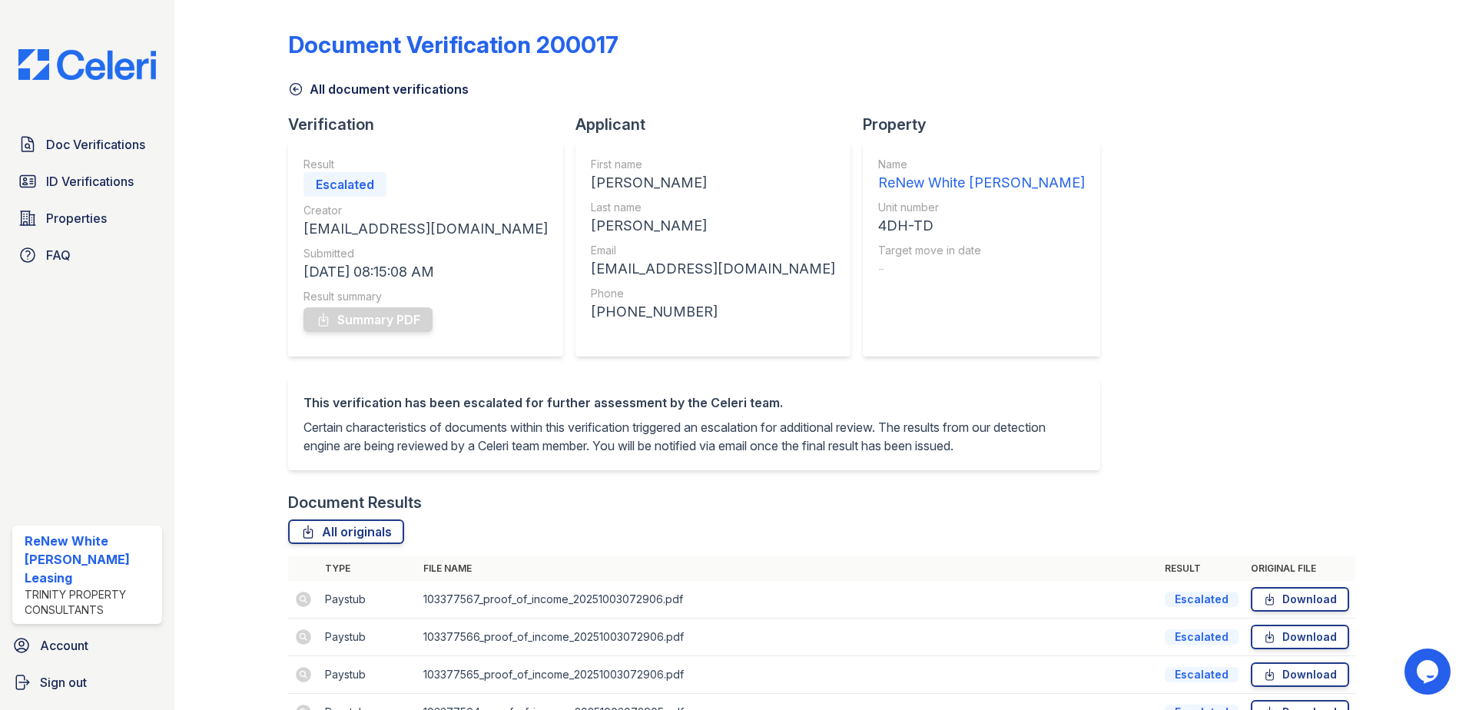
click at [327, 94] on link "All document verifications" at bounding box center [378, 89] width 181 height 18
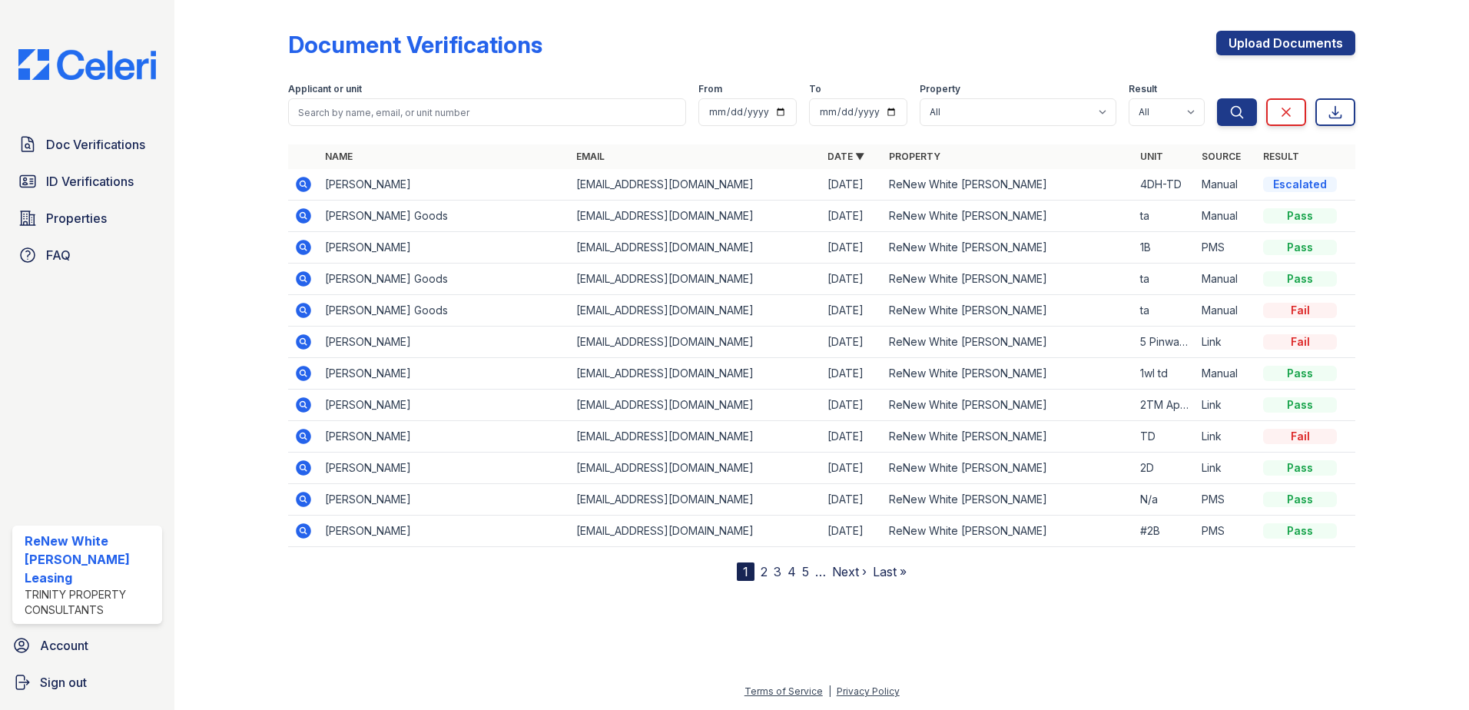
click at [300, 181] on icon at bounding box center [303, 184] width 15 height 15
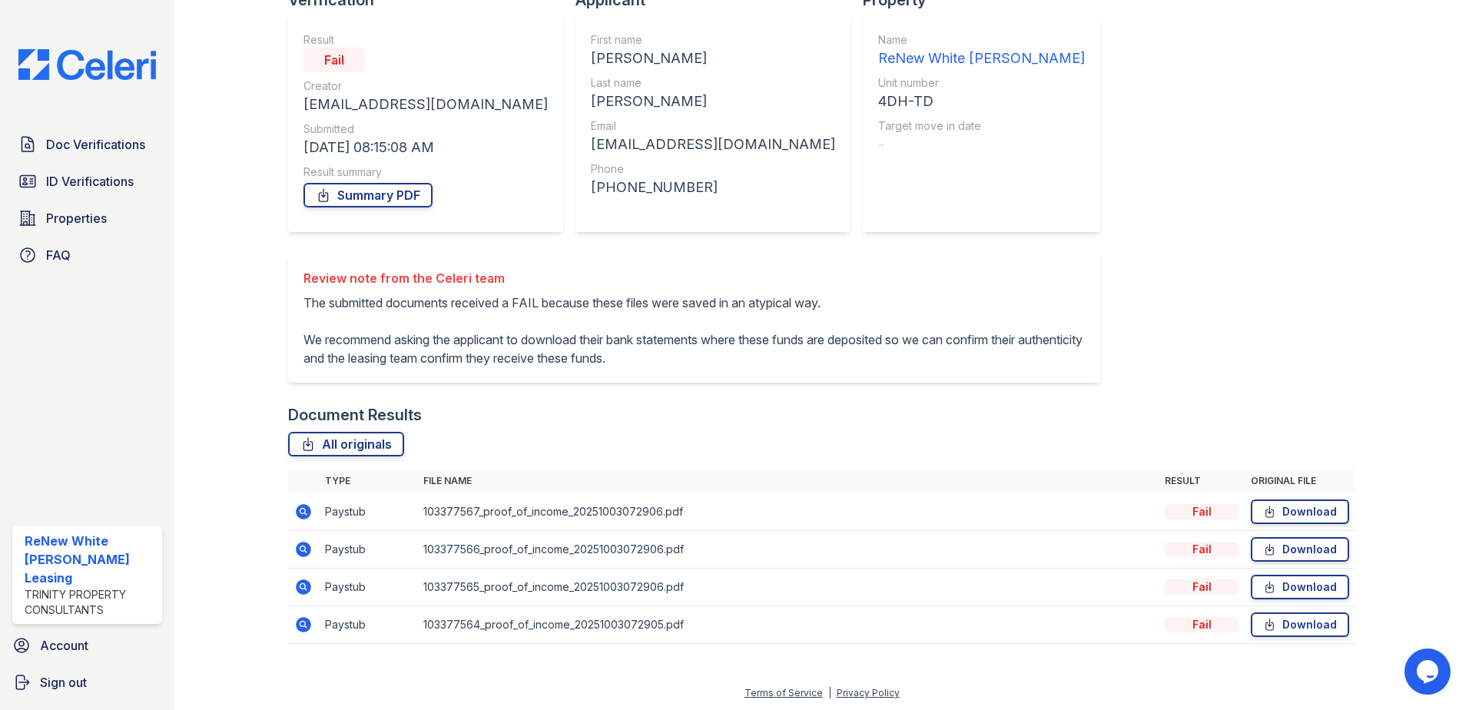
scroll to position [126, 0]
click at [304, 508] on icon at bounding box center [303, 510] width 18 height 18
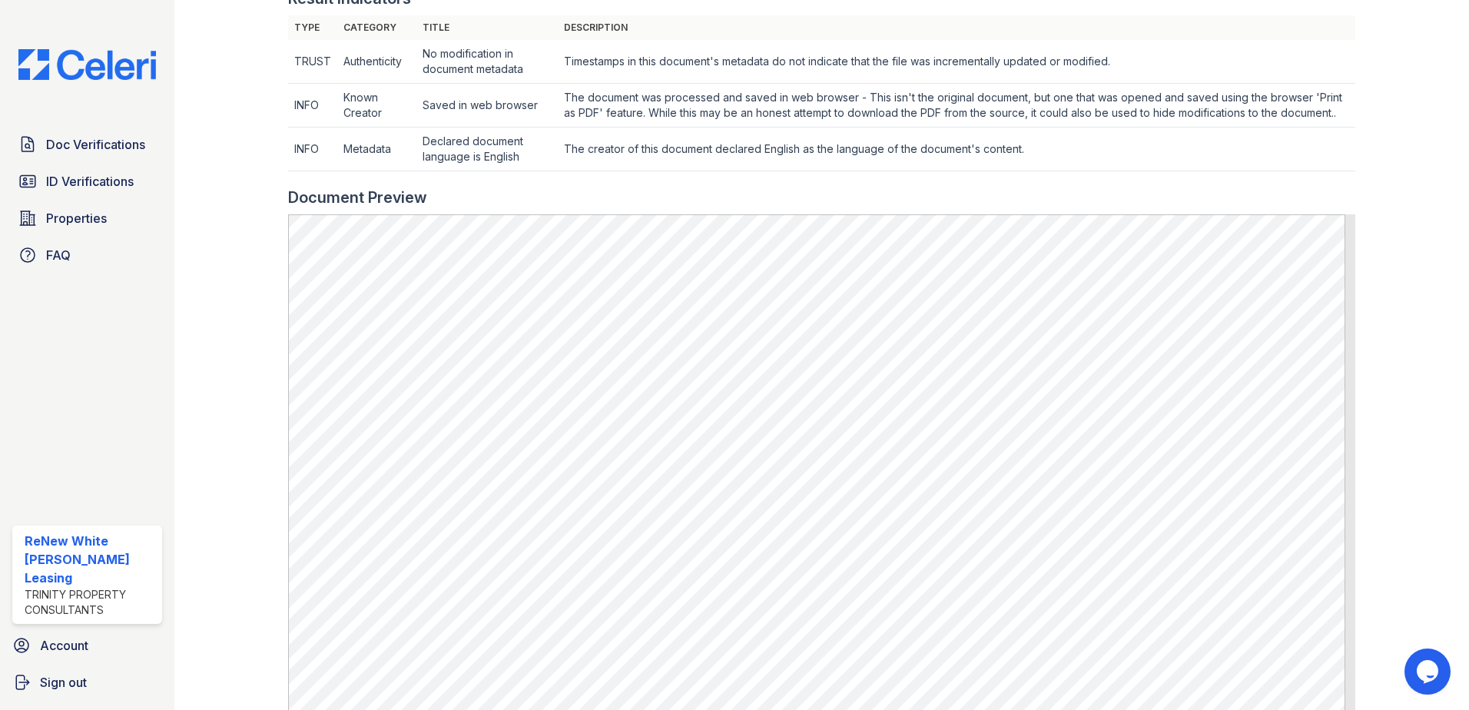
scroll to position [804, 0]
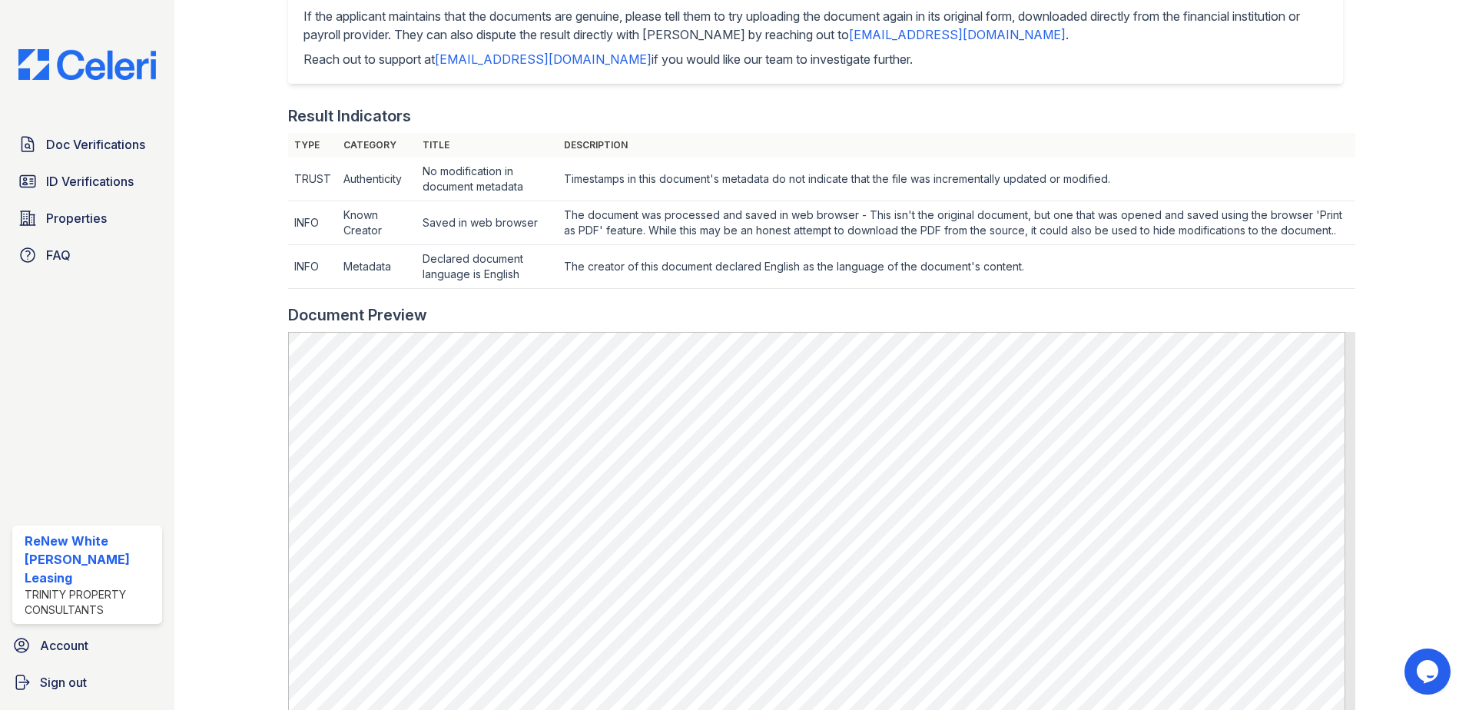
scroll to position [0, 0]
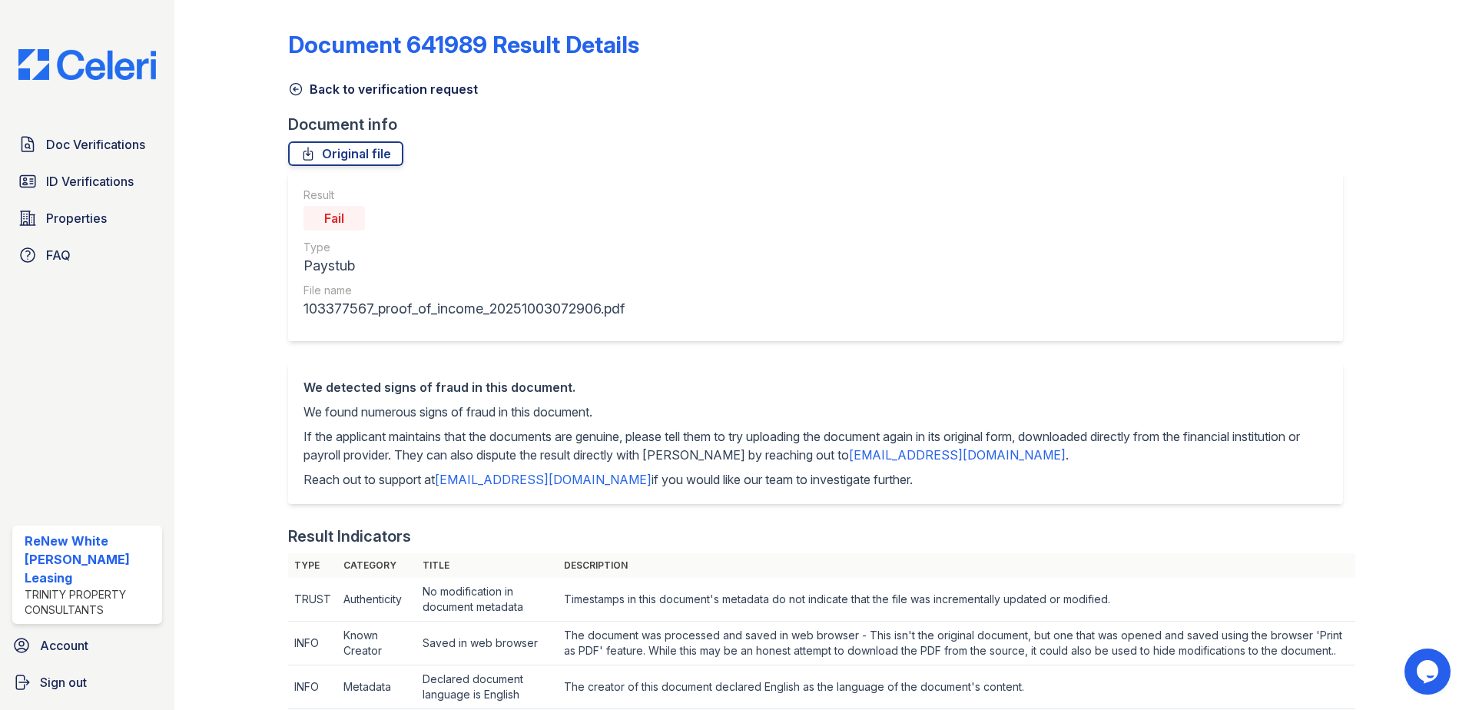
click at [1016, 245] on div "Result Fail Type Paystub File name 103377567_proof_of_income_20251003072906.pdf" at bounding box center [815, 256] width 1055 height 169
click at [349, 91] on link "Back to verification request" at bounding box center [383, 89] width 190 height 18
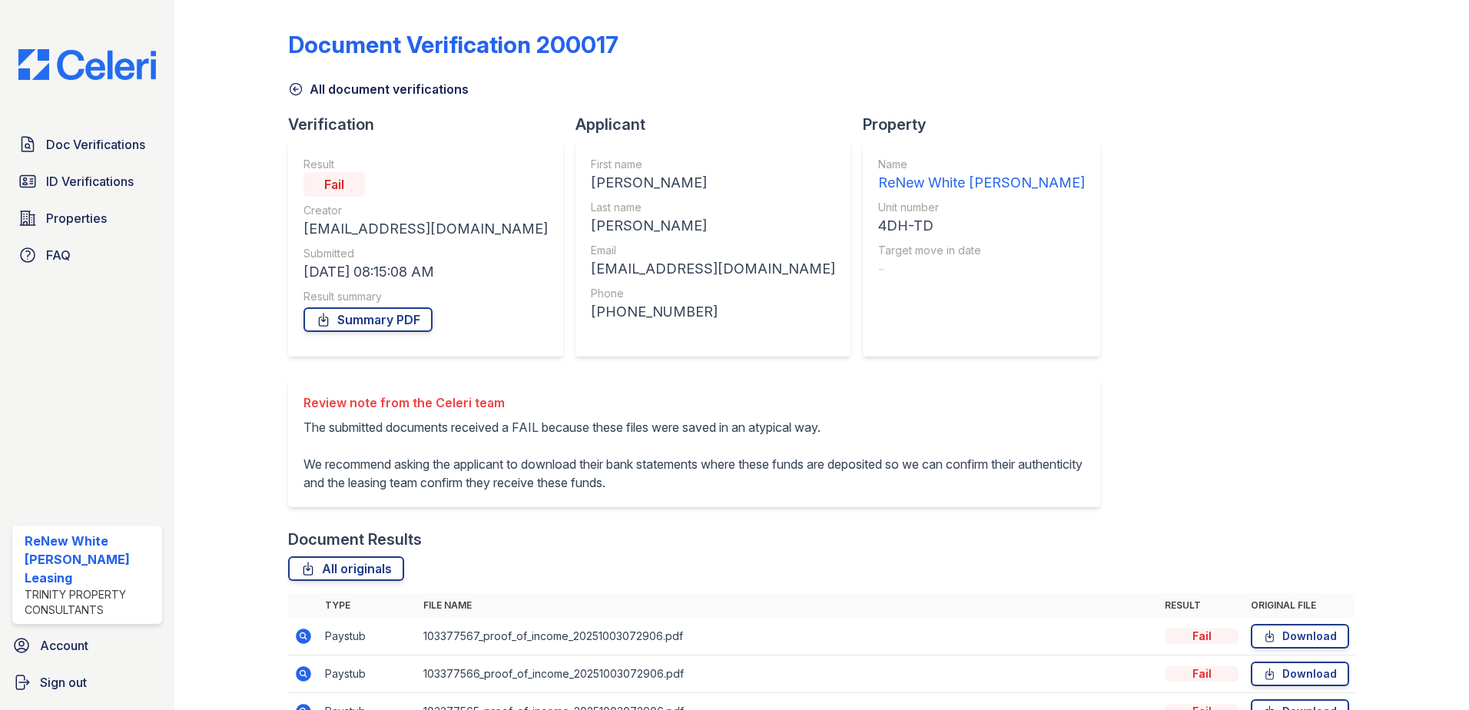
click at [296, 86] on icon at bounding box center [295, 88] width 15 height 15
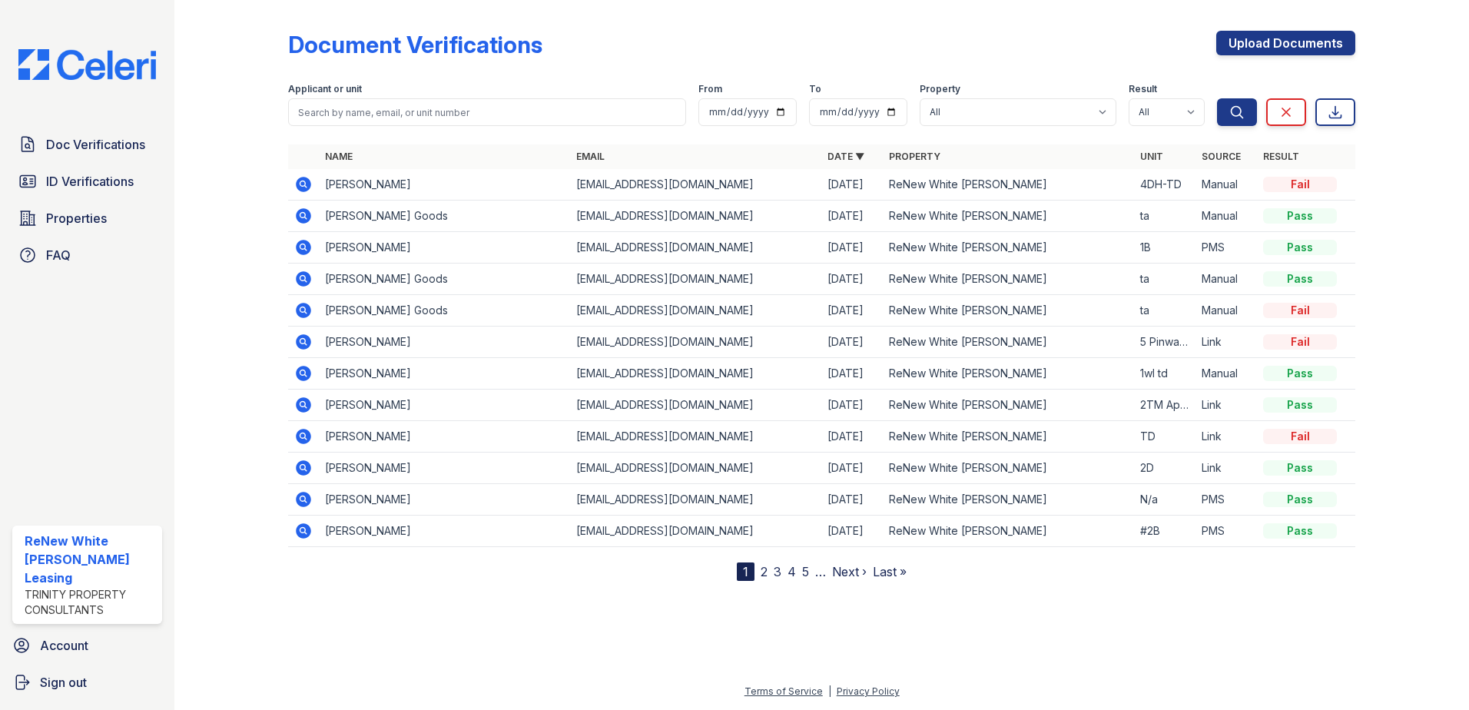
click at [240, 238] on div at bounding box center [243, 293] width 89 height 575
click at [253, 161] on div at bounding box center [243, 293] width 89 height 575
click at [51, 223] on span "Properties" at bounding box center [76, 218] width 61 height 18
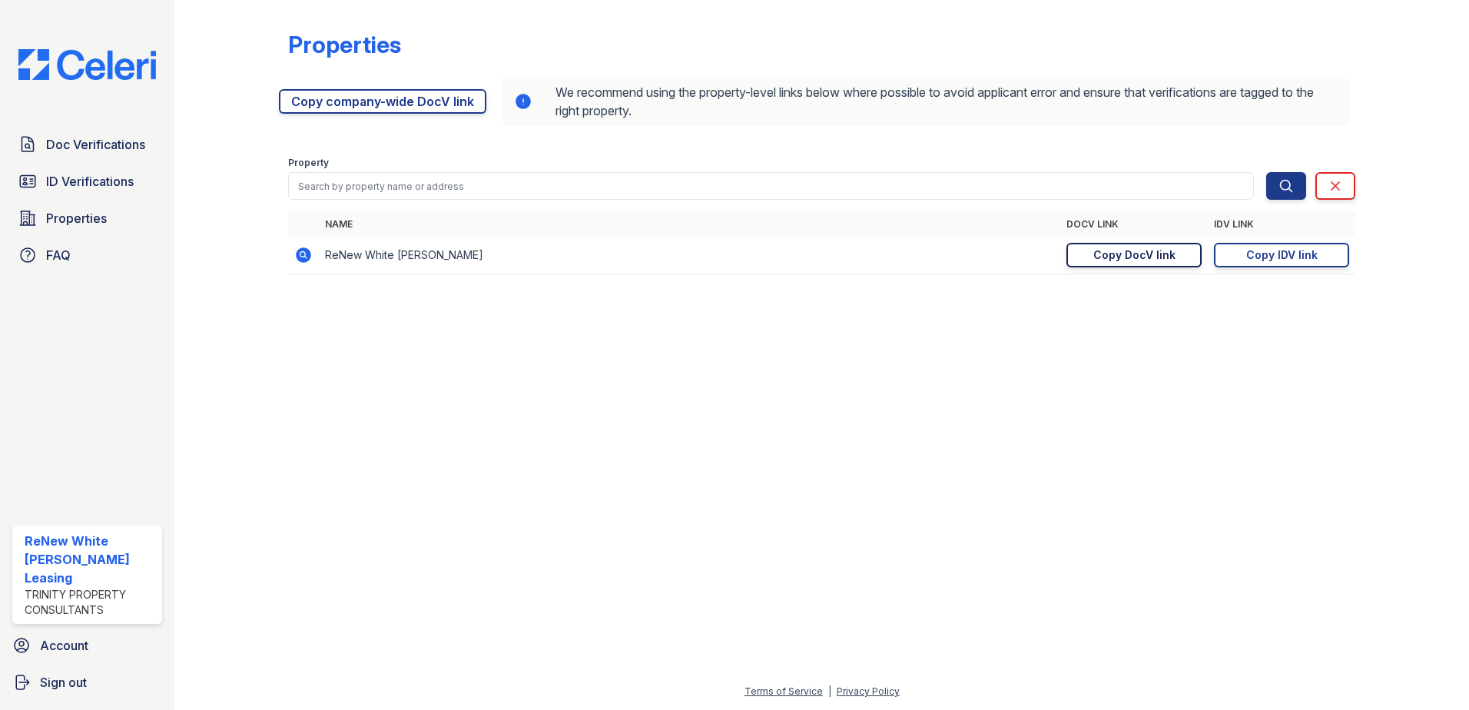
click at [1133, 265] on link "Copy DocV link Copy link" at bounding box center [1133, 255] width 135 height 25
click at [69, 138] on span "Doc Verifications" at bounding box center [95, 144] width 99 height 18
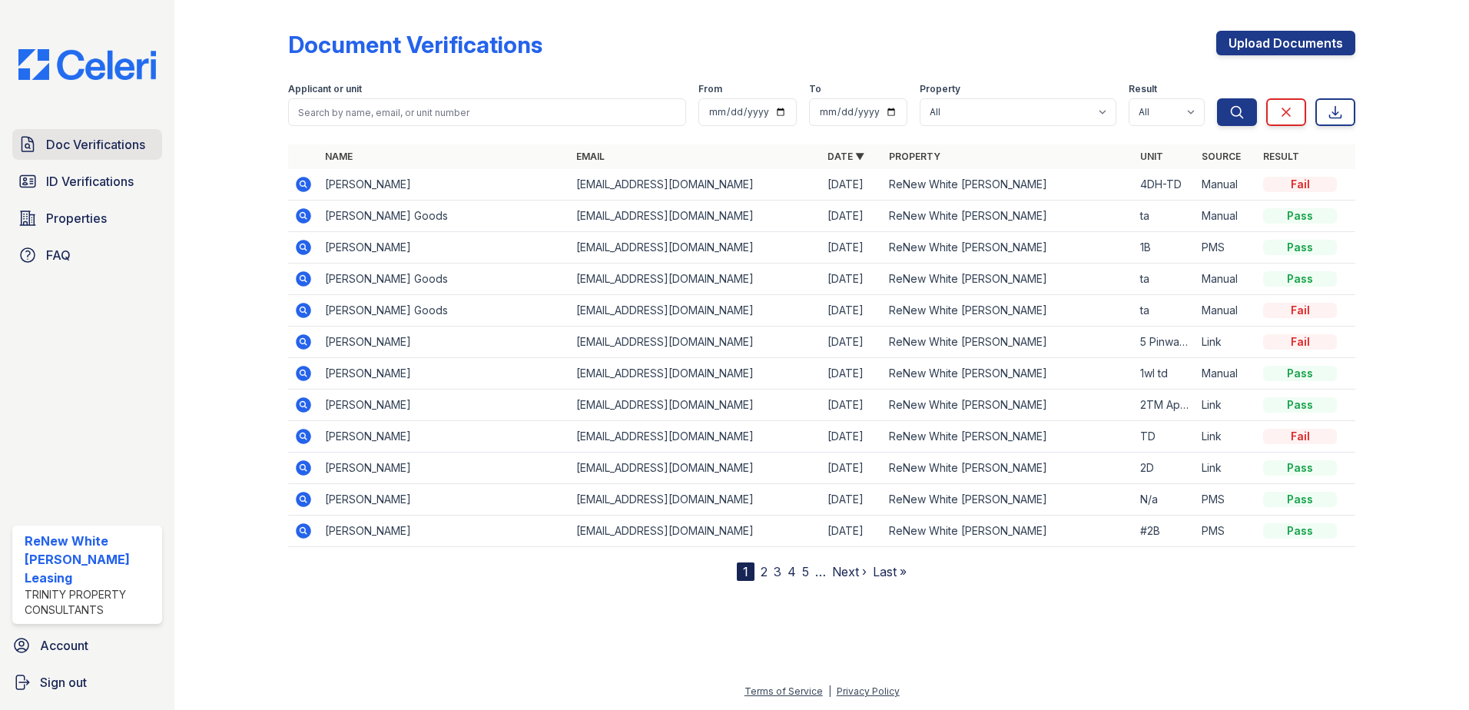
click at [73, 137] on span "Doc Verifications" at bounding box center [95, 144] width 99 height 18
click at [77, 137] on span "Doc Verifications" at bounding box center [95, 144] width 99 height 18
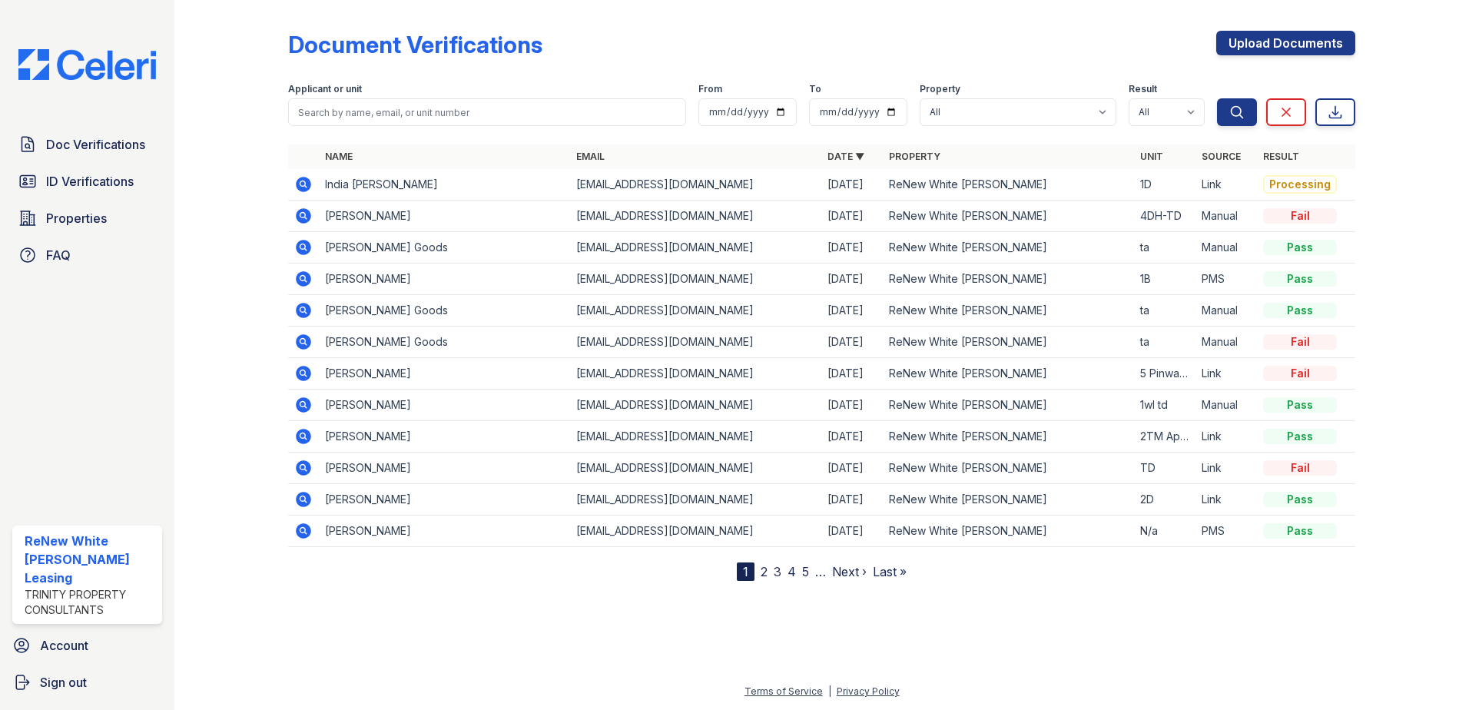
click at [308, 185] on icon at bounding box center [303, 184] width 15 height 15
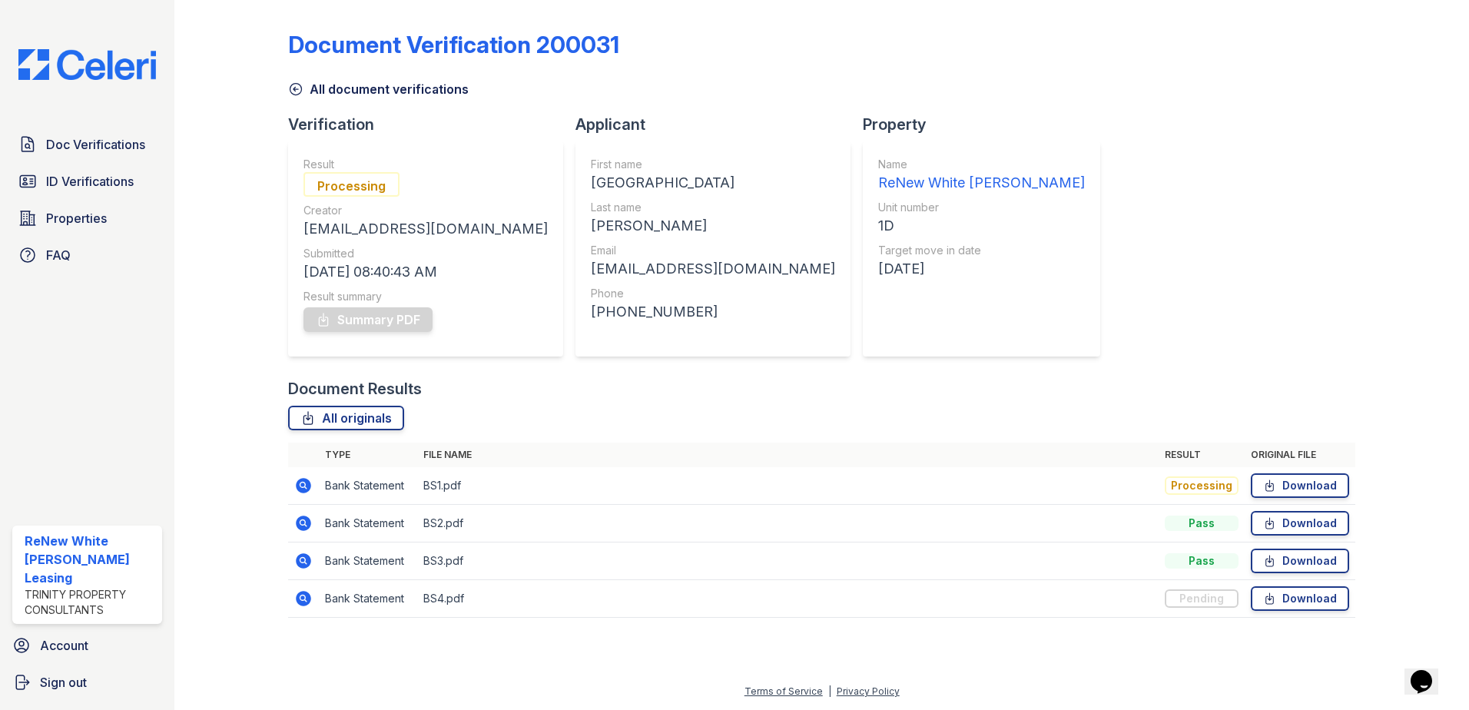
click at [358, 80] on link "All document verifications" at bounding box center [378, 89] width 181 height 18
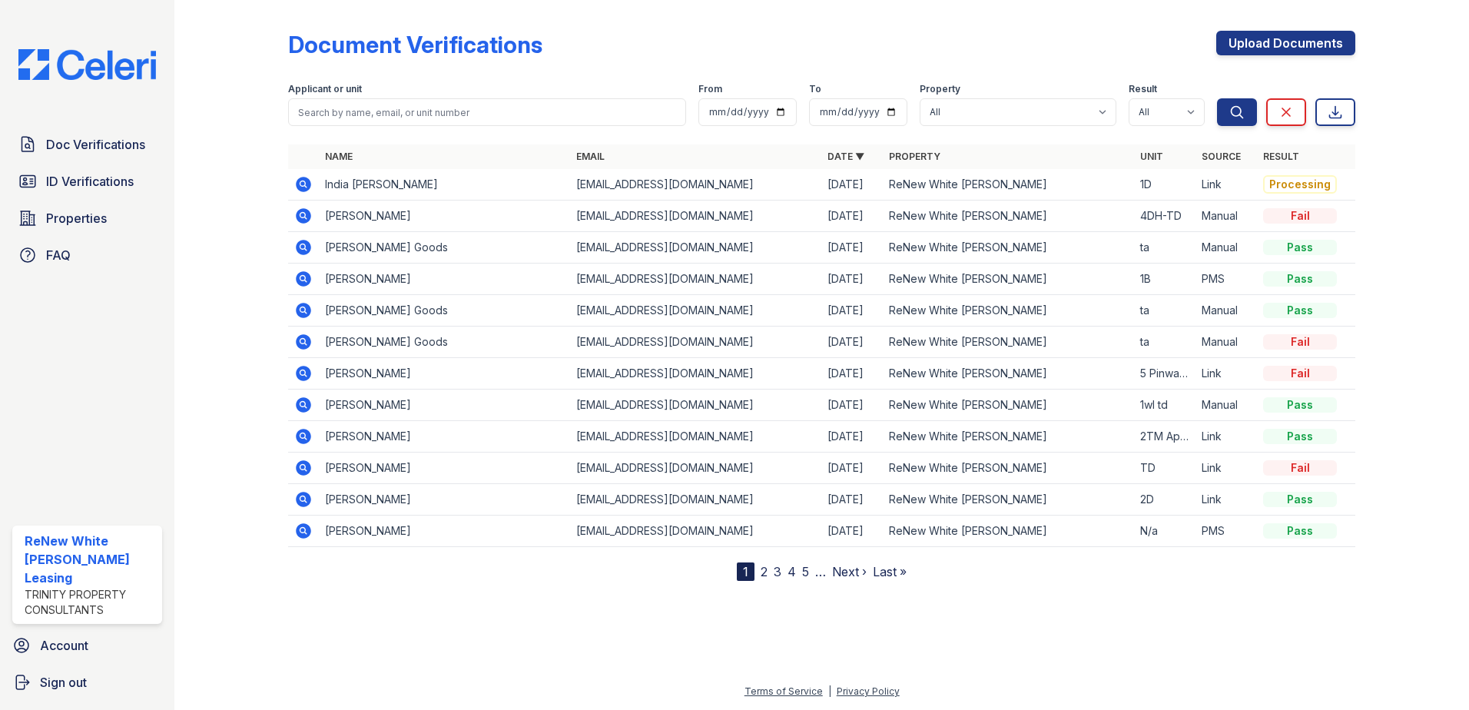
click at [303, 184] on icon at bounding box center [302, 183] width 4 height 4
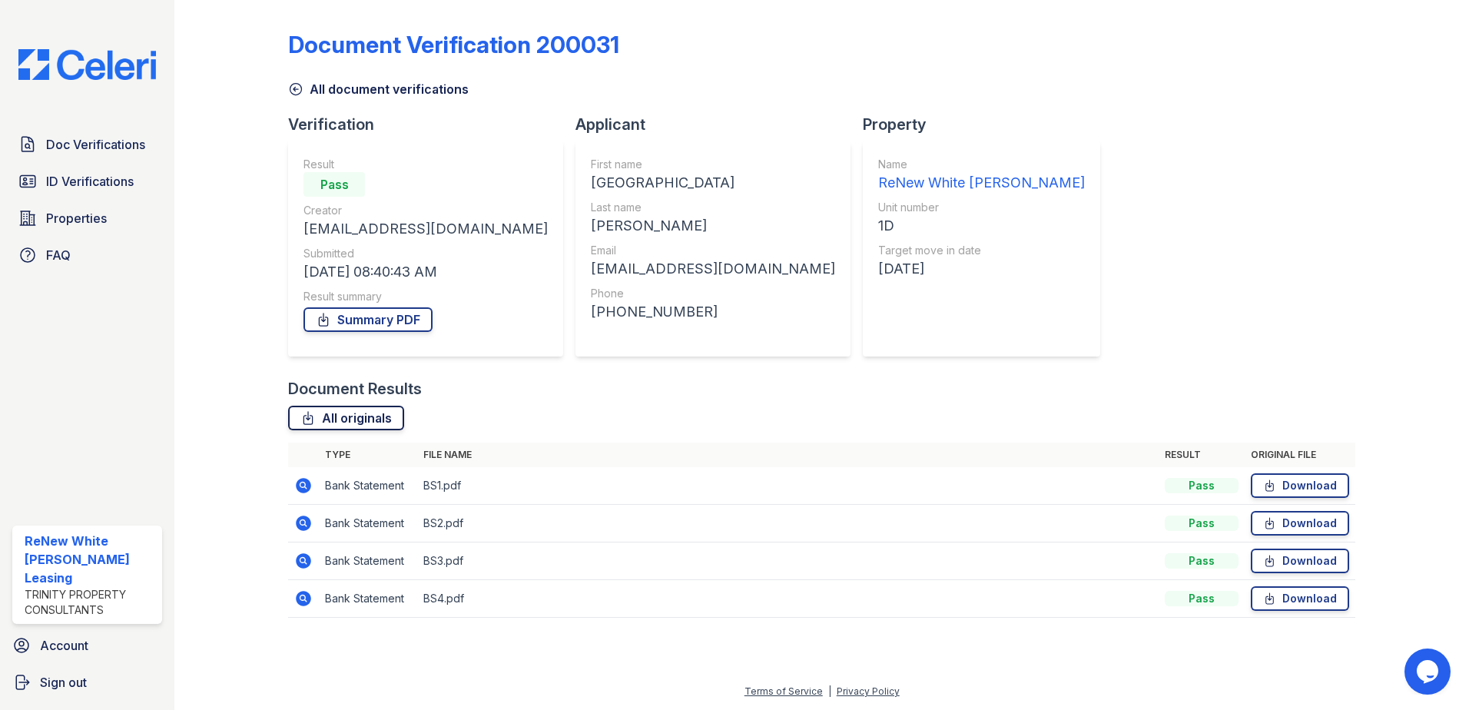
click at [322, 416] on link "All originals" at bounding box center [346, 418] width 116 height 25
click at [97, 184] on span "ID Verifications" at bounding box center [90, 181] width 88 height 18
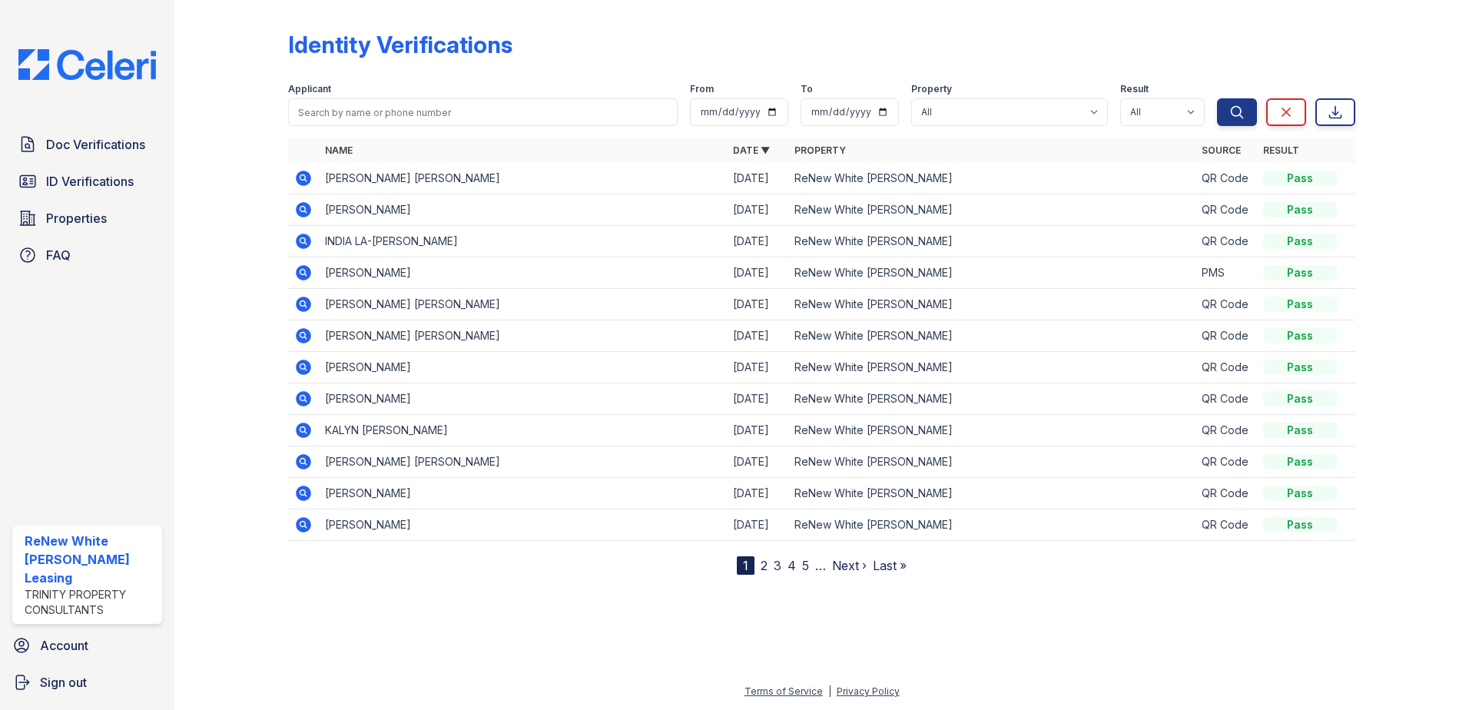
click at [306, 269] on icon at bounding box center [303, 272] width 15 height 15
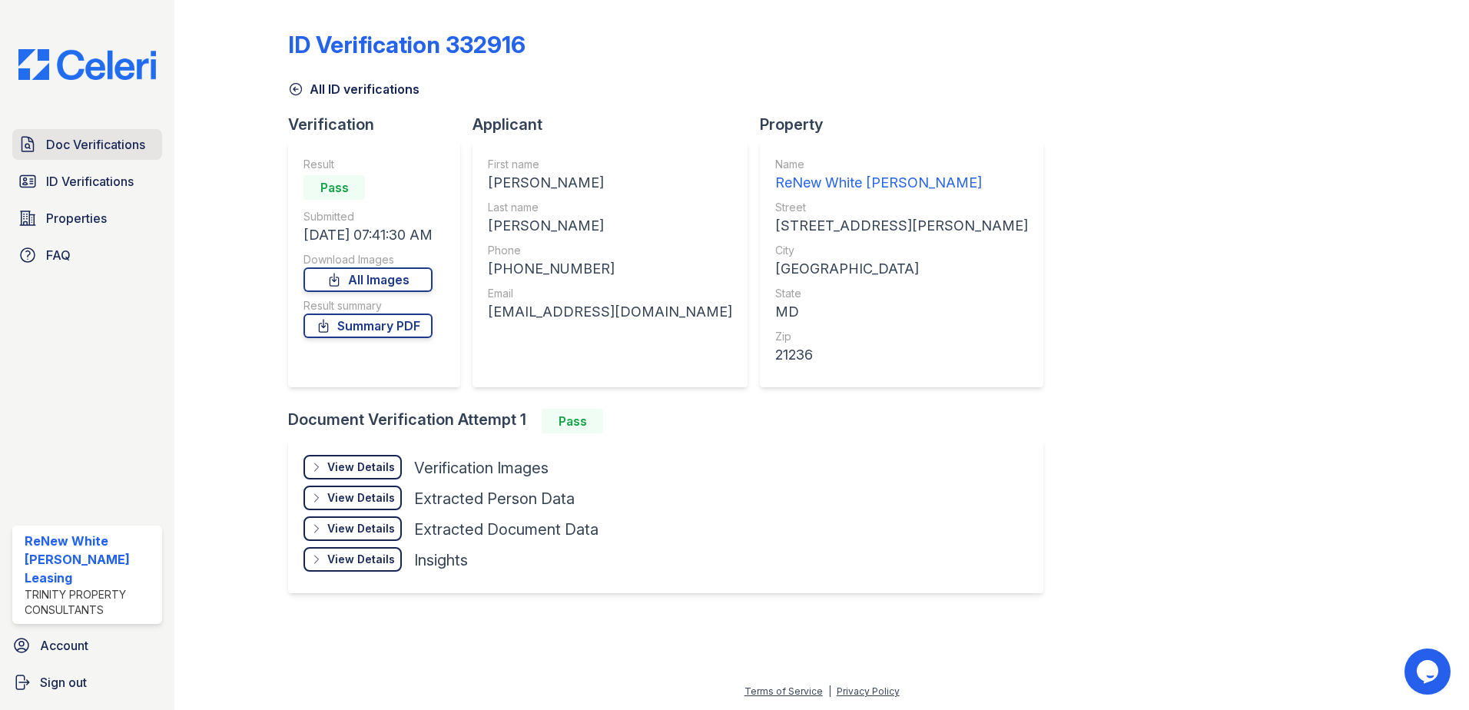
click at [110, 147] on span "Doc Verifications" at bounding box center [95, 144] width 99 height 18
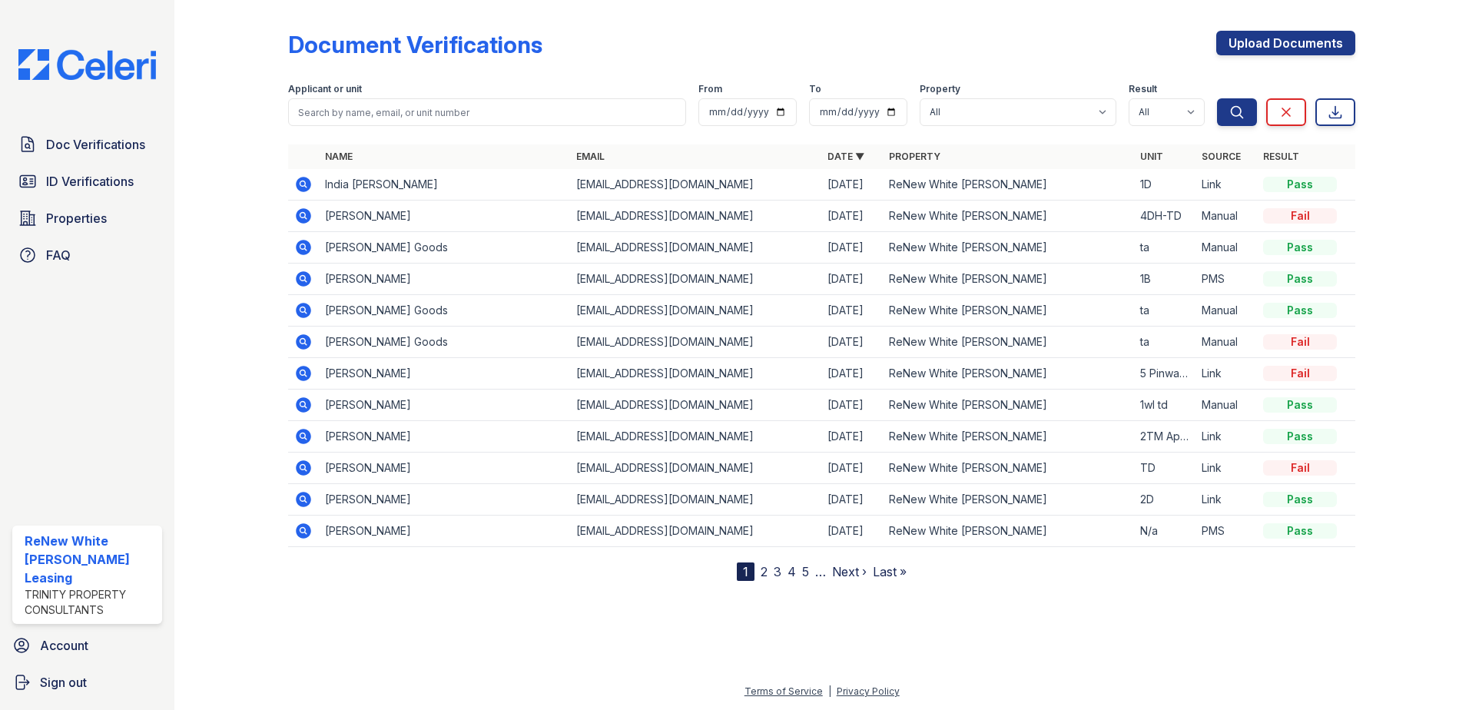
click at [304, 219] on icon at bounding box center [303, 215] width 15 height 15
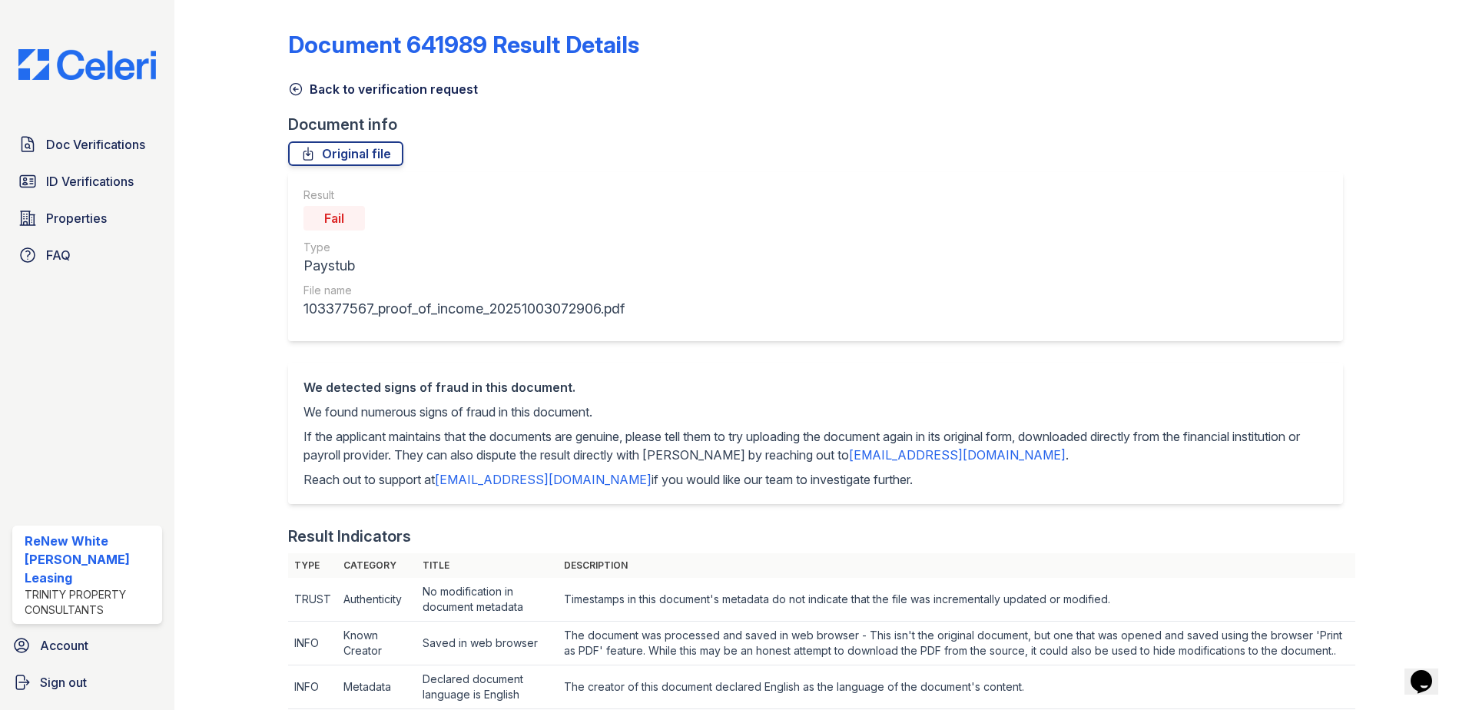
click at [341, 88] on link "Back to verification request" at bounding box center [383, 89] width 190 height 18
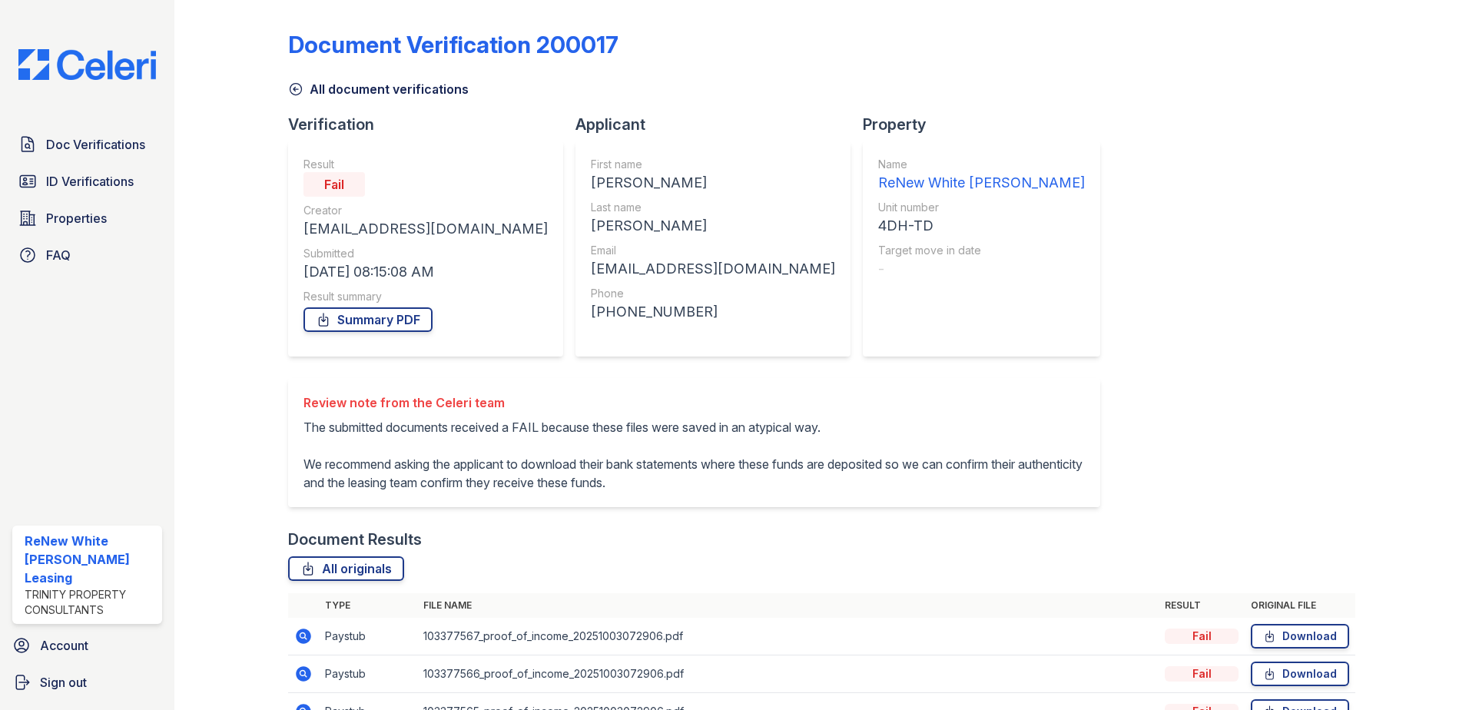
click at [319, 82] on link "All document verifications" at bounding box center [378, 89] width 181 height 18
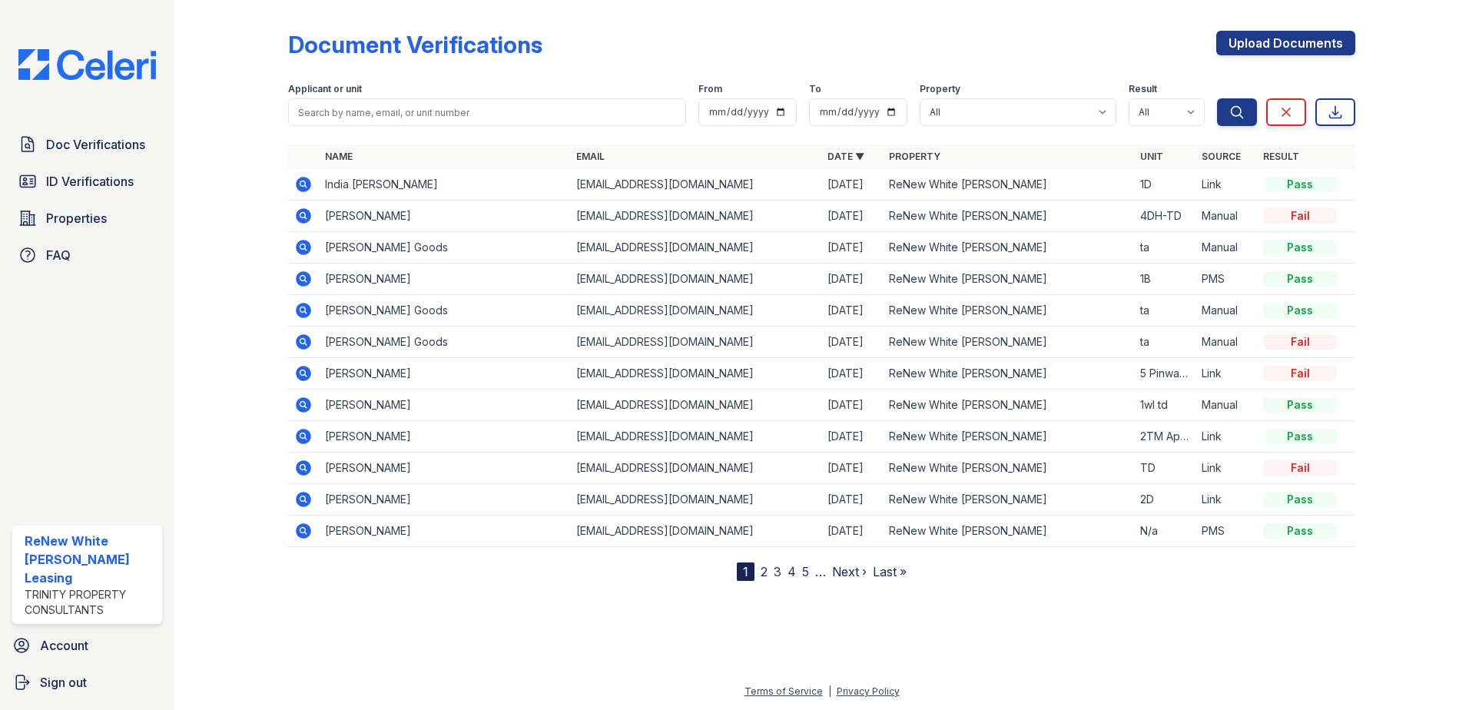
click at [264, 225] on div at bounding box center [243, 293] width 89 height 575
